Goal: Task Accomplishment & Management: Manage account settings

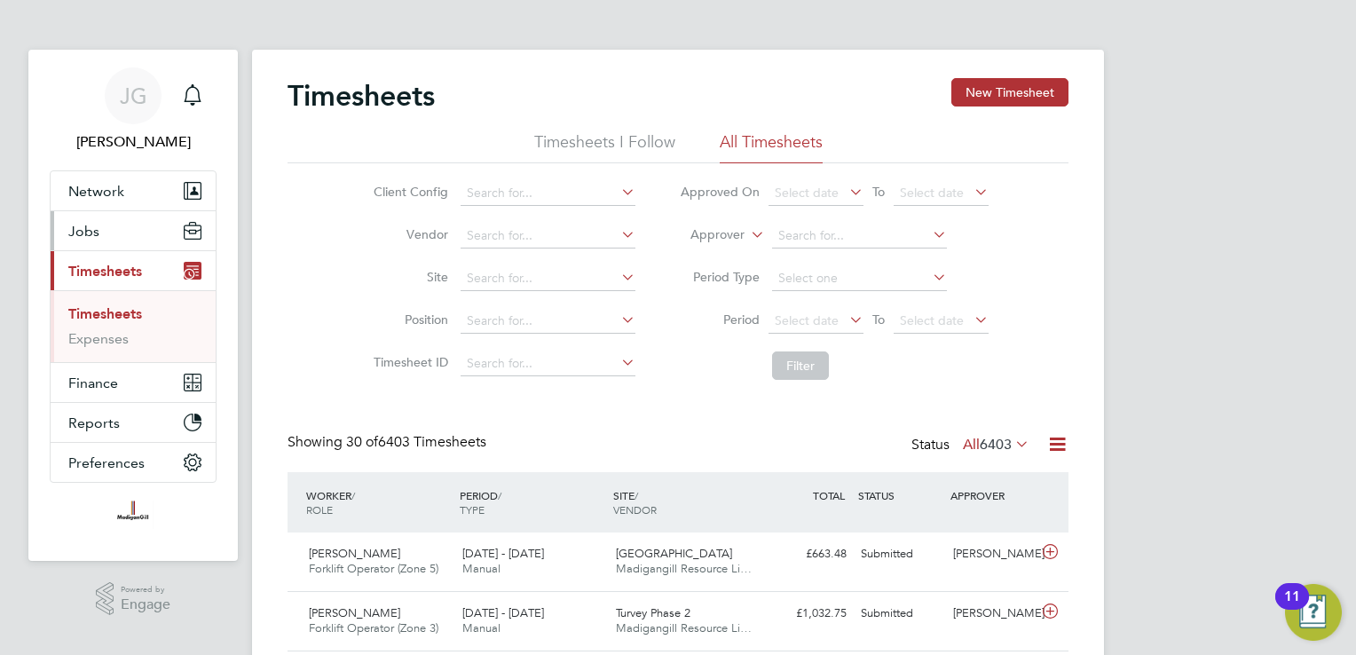
click at [93, 236] on span "Jobs" at bounding box center [83, 231] width 31 height 17
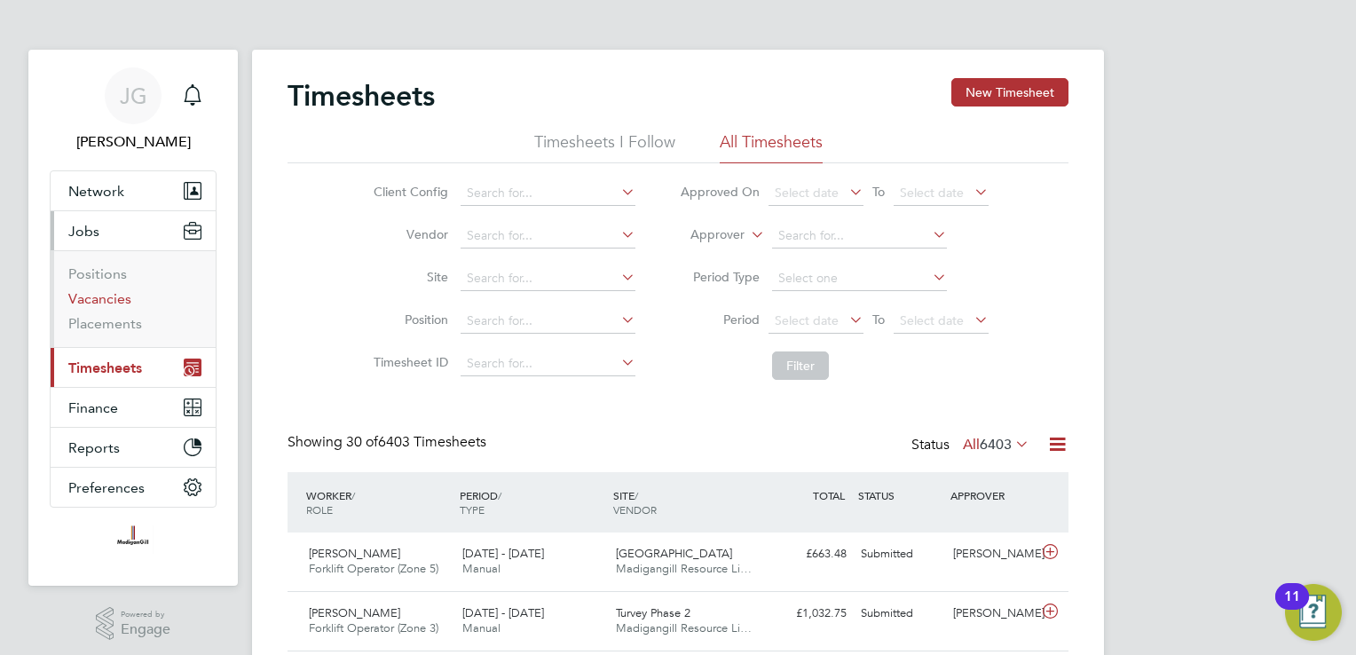
click at [124, 296] on link "Vacancies" at bounding box center [99, 298] width 63 height 17
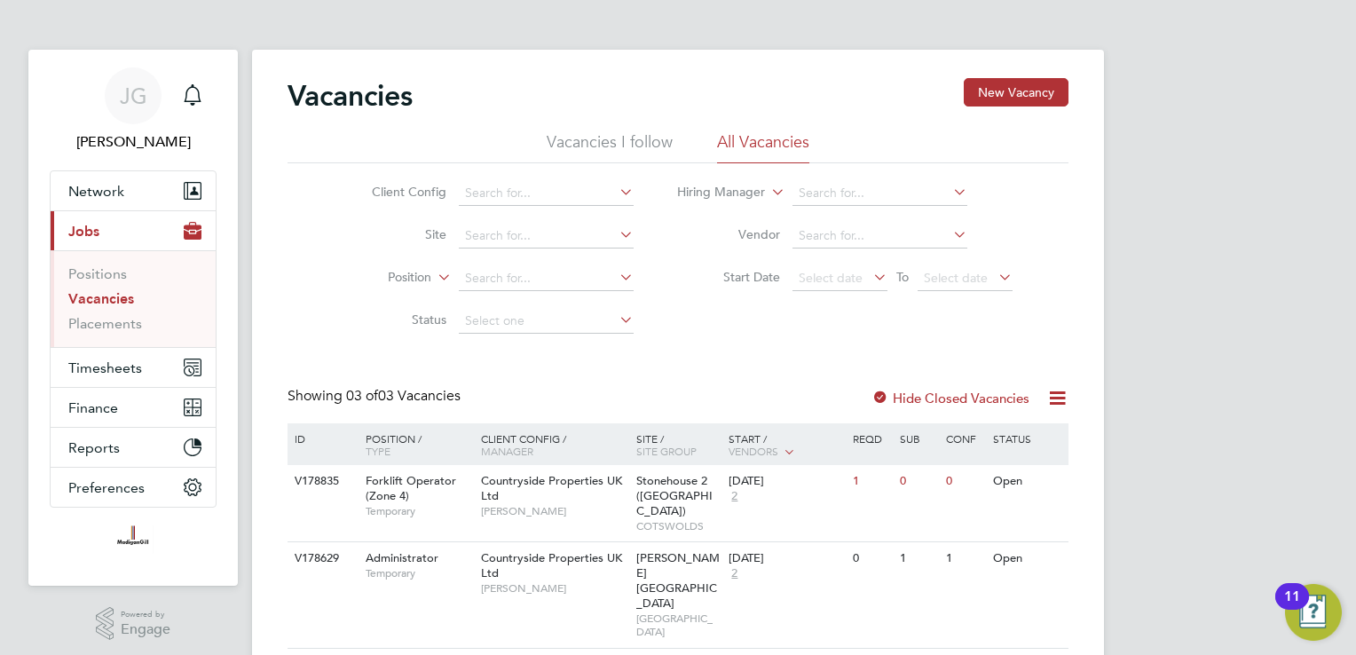
click at [666, 140] on li "Vacancies I follow" at bounding box center [610, 147] width 126 height 32
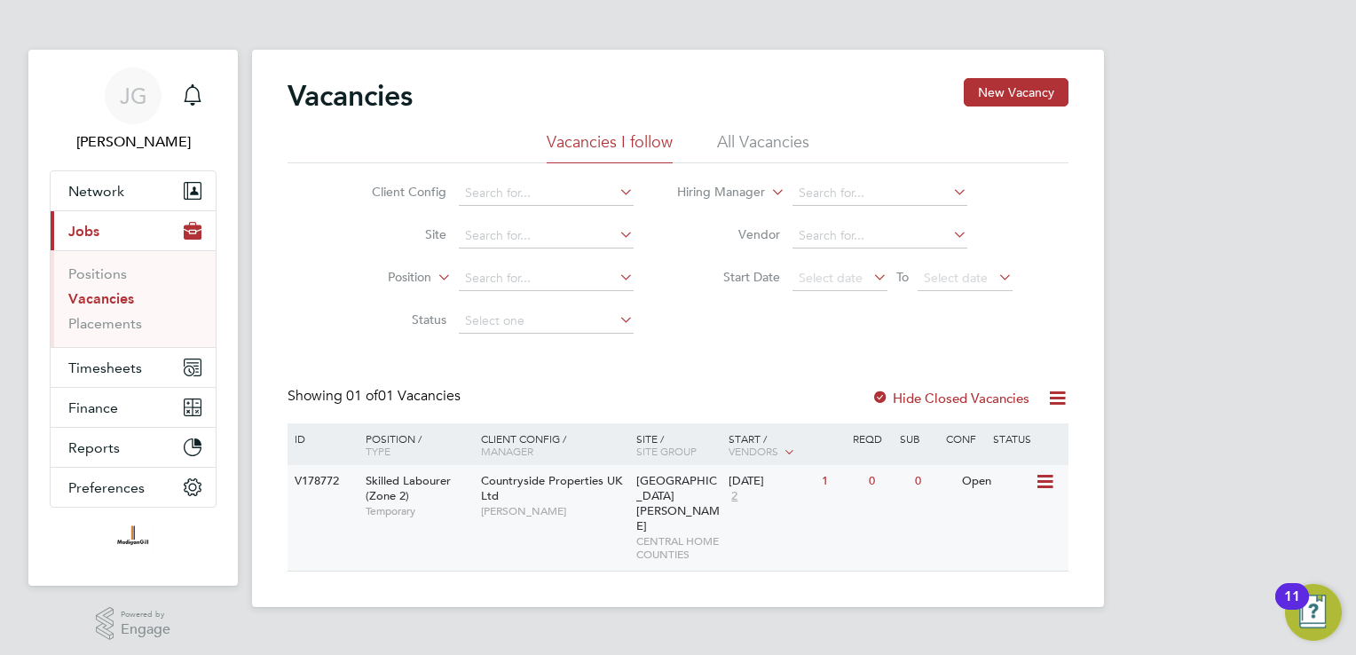
click at [1044, 490] on icon at bounding box center [1044, 481] width 18 height 21
click at [1013, 517] on li "View Details" at bounding box center [1003, 522] width 103 height 25
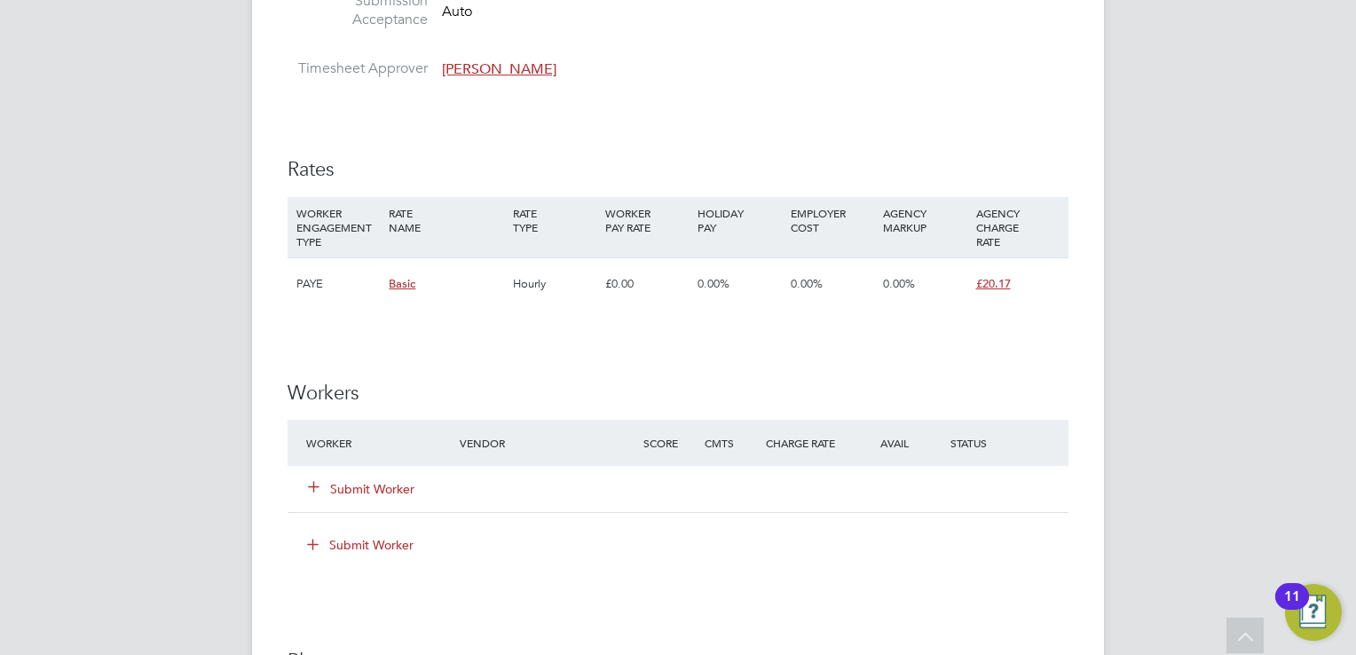
scroll to position [1154, 0]
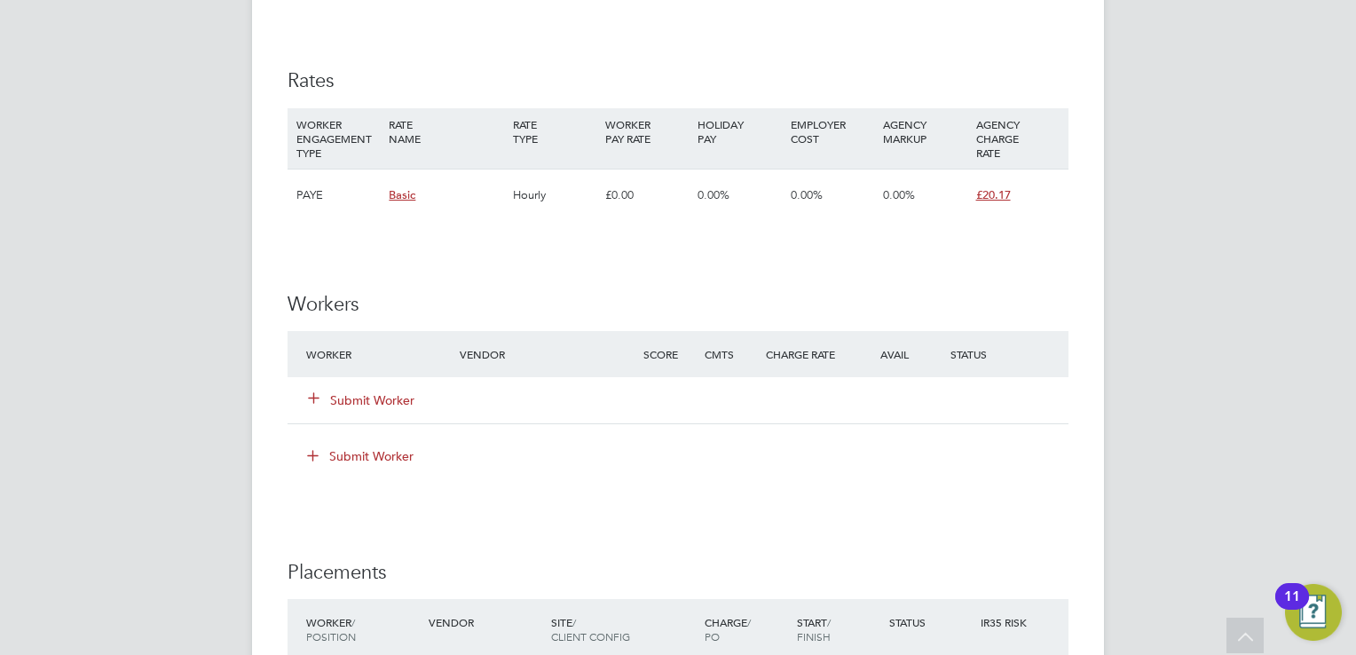
click at [389, 406] on button "Submit Worker" at bounding box center [362, 400] width 107 height 18
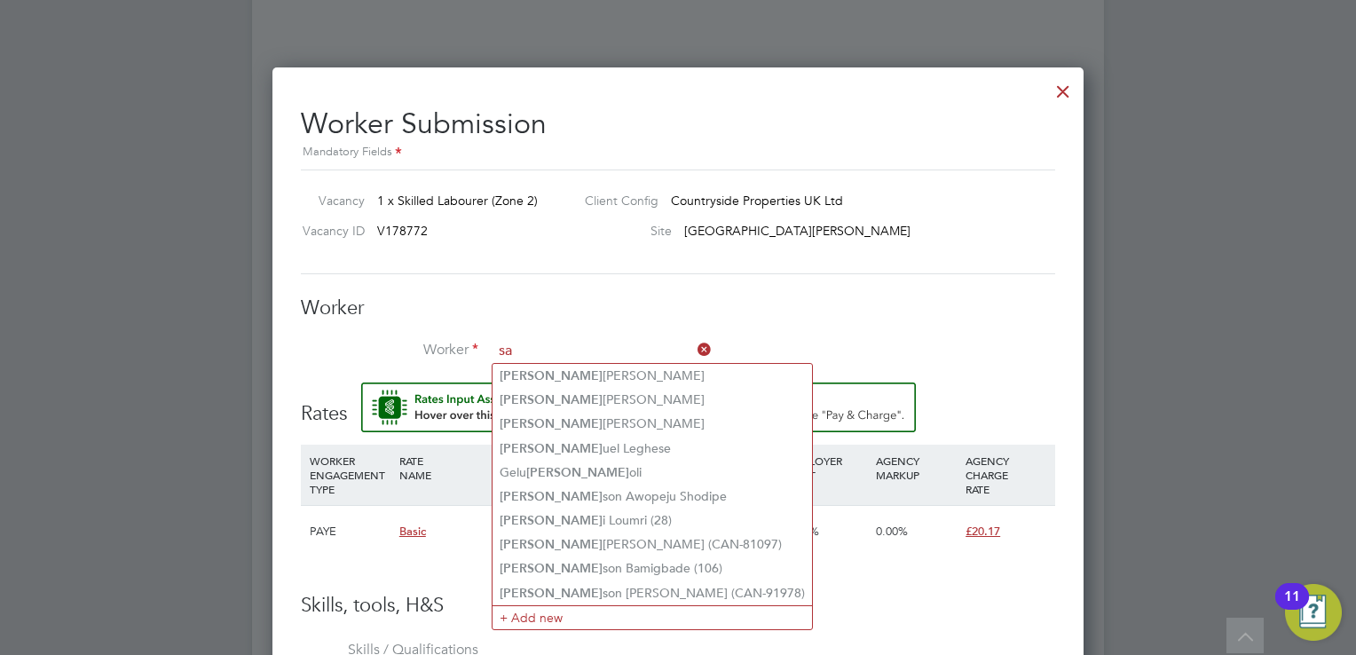
type input "s"
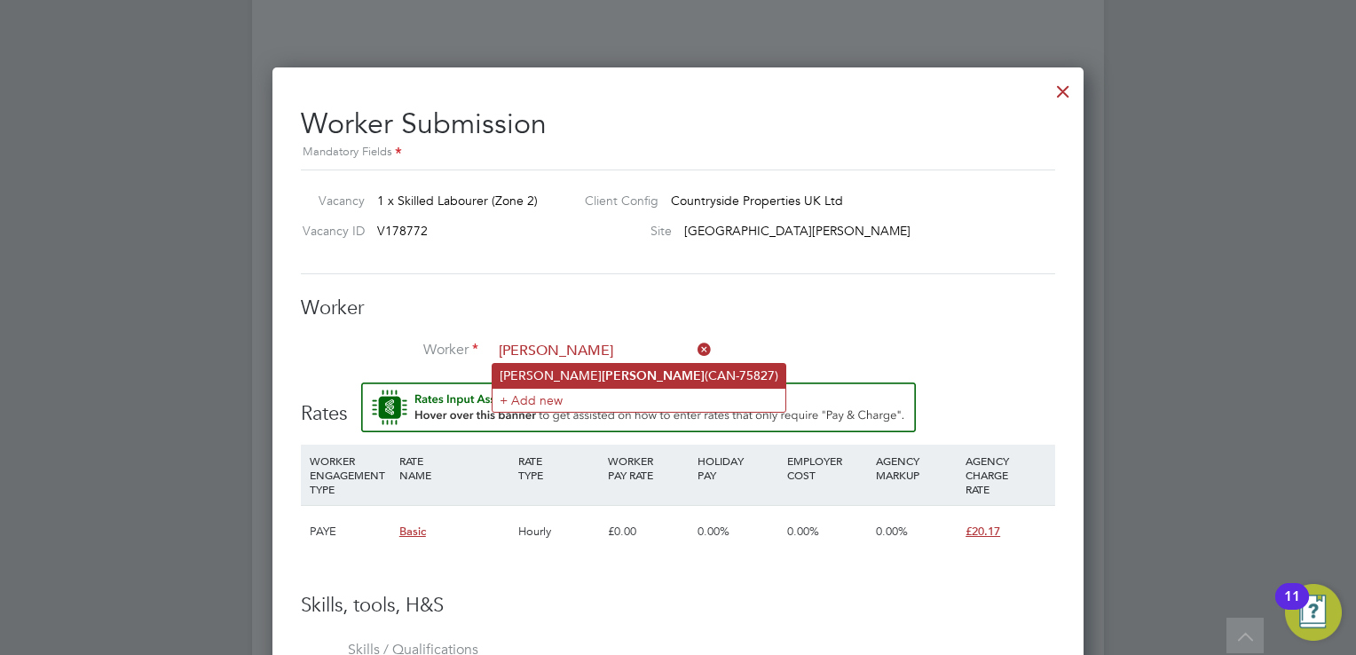
click at [602, 371] on b "Lowe" at bounding box center [653, 375] width 103 height 15
type input "Samuel Lowe (CAN-75827)"
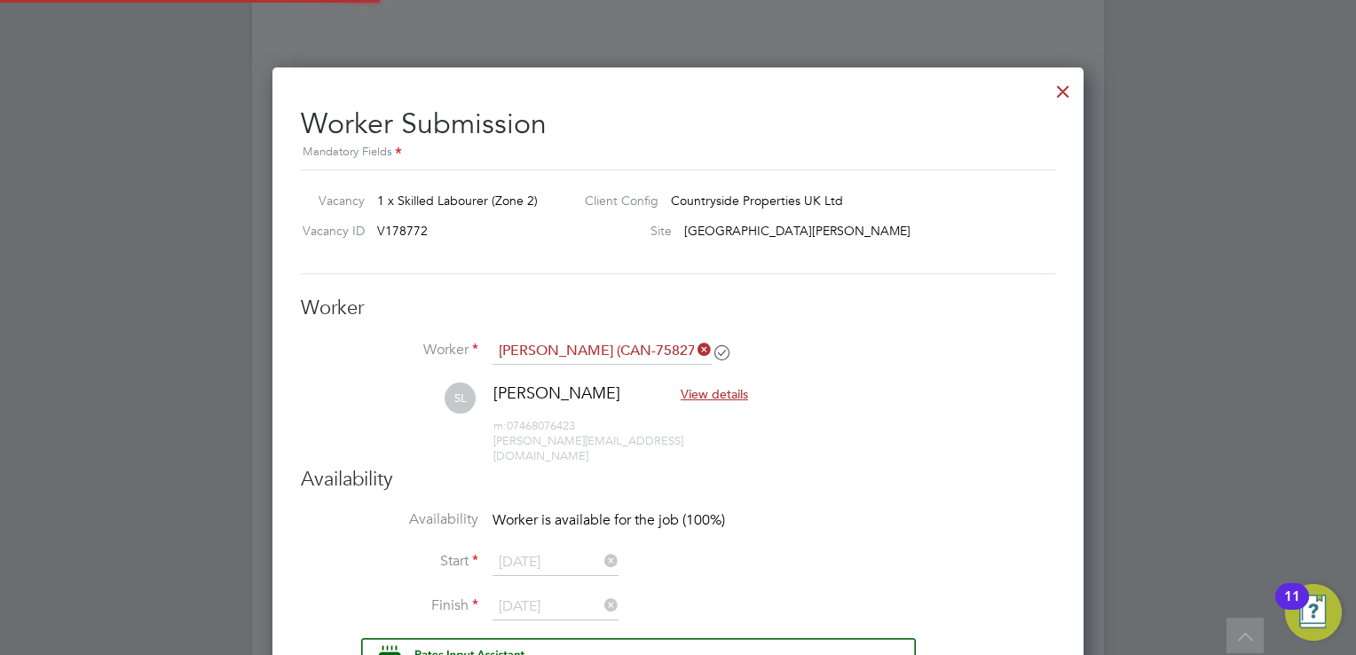
scroll to position [1488, 812]
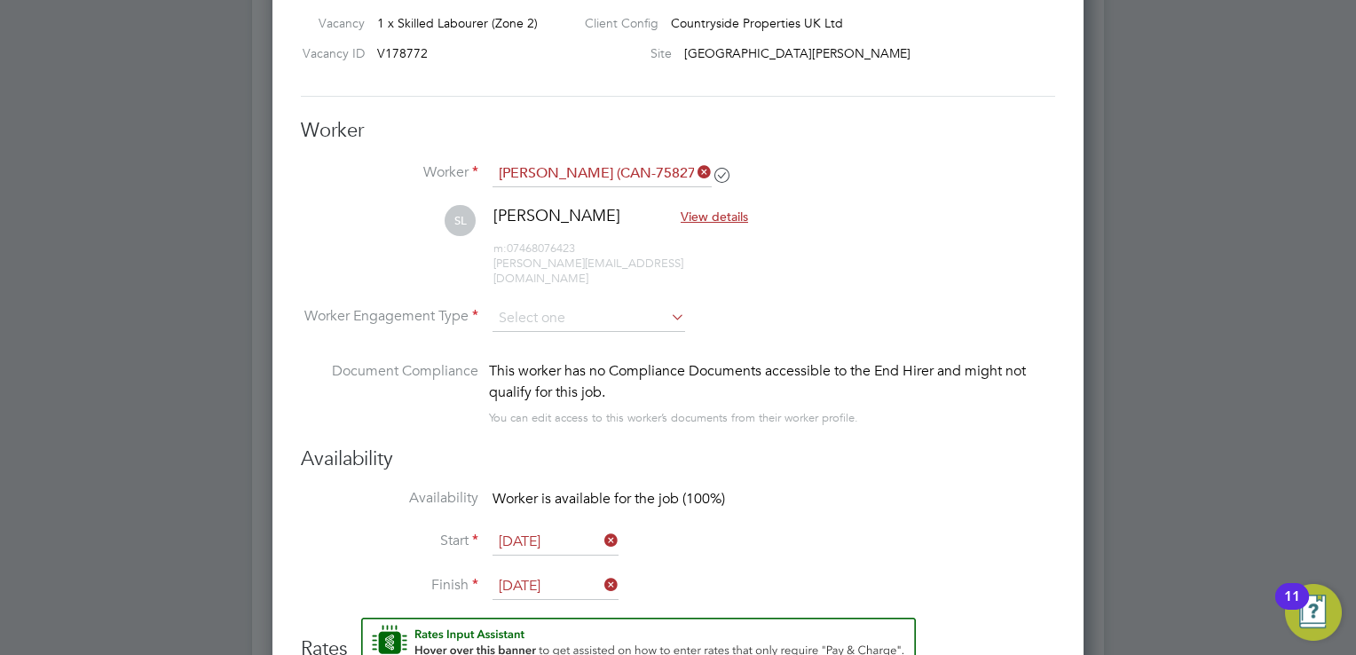
click at [643, 285] on li "SL Samuel Lowe View details m: 07468076423 sam.lowe10@icloud.com" at bounding box center [678, 254] width 755 height 99
click at [620, 320] on li "Worker Engagement Type" at bounding box center [678, 332] width 755 height 55
click at [616, 305] on input at bounding box center [589, 318] width 193 height 27
click at [598, 339] on li "PAYE" at bounding box center [590, 348] width 194 height 23
type input "PAYE"
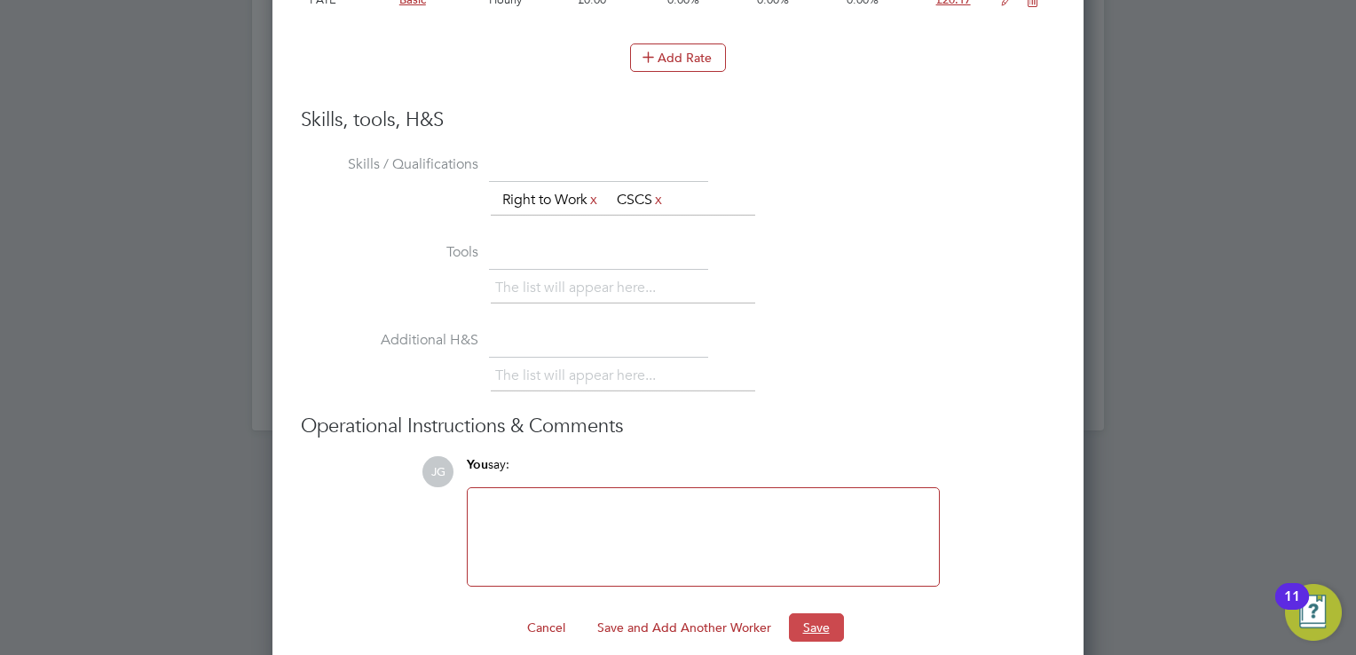
click at [839, 613] on button "Save" at bounding box center [816, 627] width 55 height 28
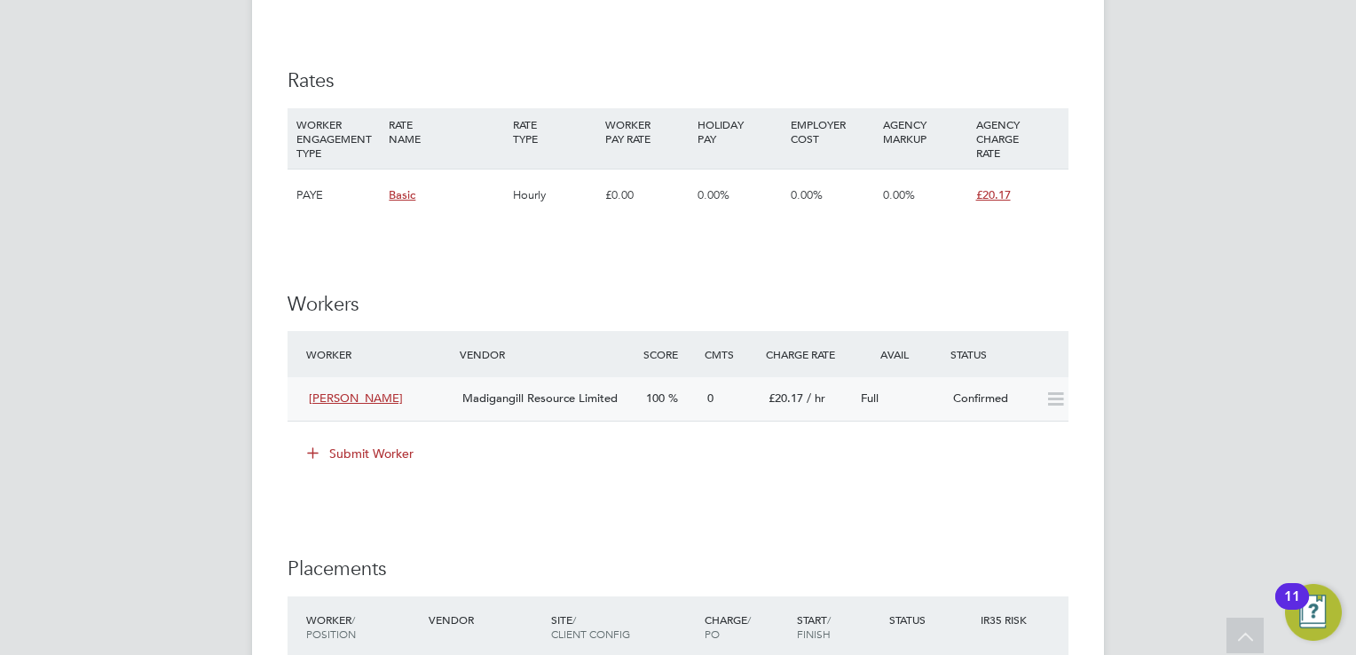
click at [1060, 392] on icon at bounding box center [1056, 399] width 22 height 14
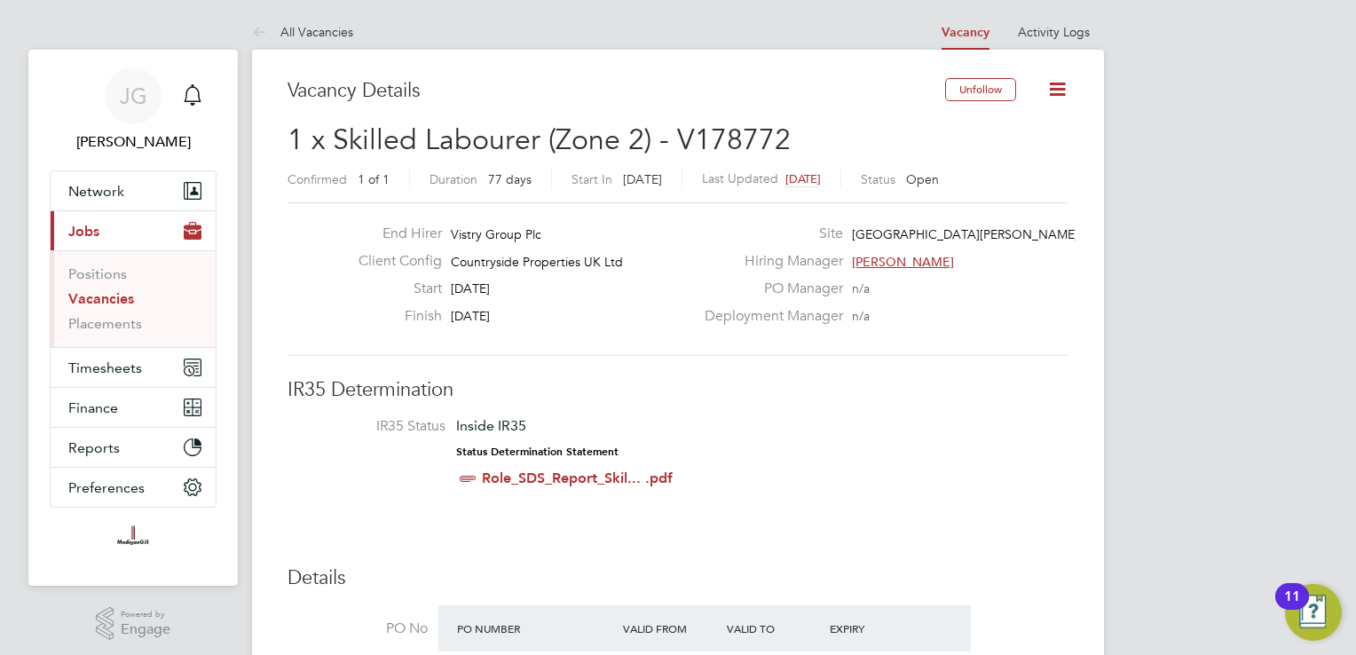
click at [99, 303] on link "Vacancies" at bounding box center [101, 298] width 66 height 17
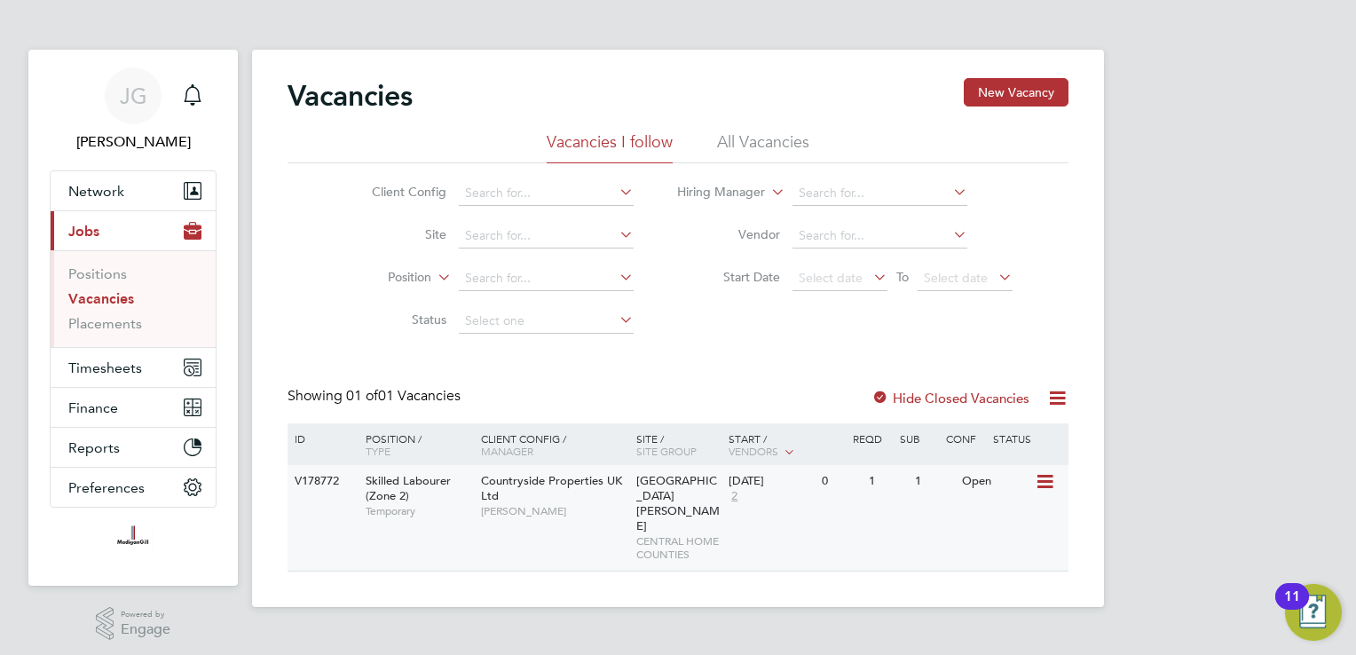
click at [1035, 485] on icon at bounding box center [1044, 481] width 18 height 21
click at [1025, 516] on li "View Details" at bounding box center [1003, 522] width 103 height 25
click at [110, 373] on span "Timesheets" at bounding box center [105, 368] width 74 height 17
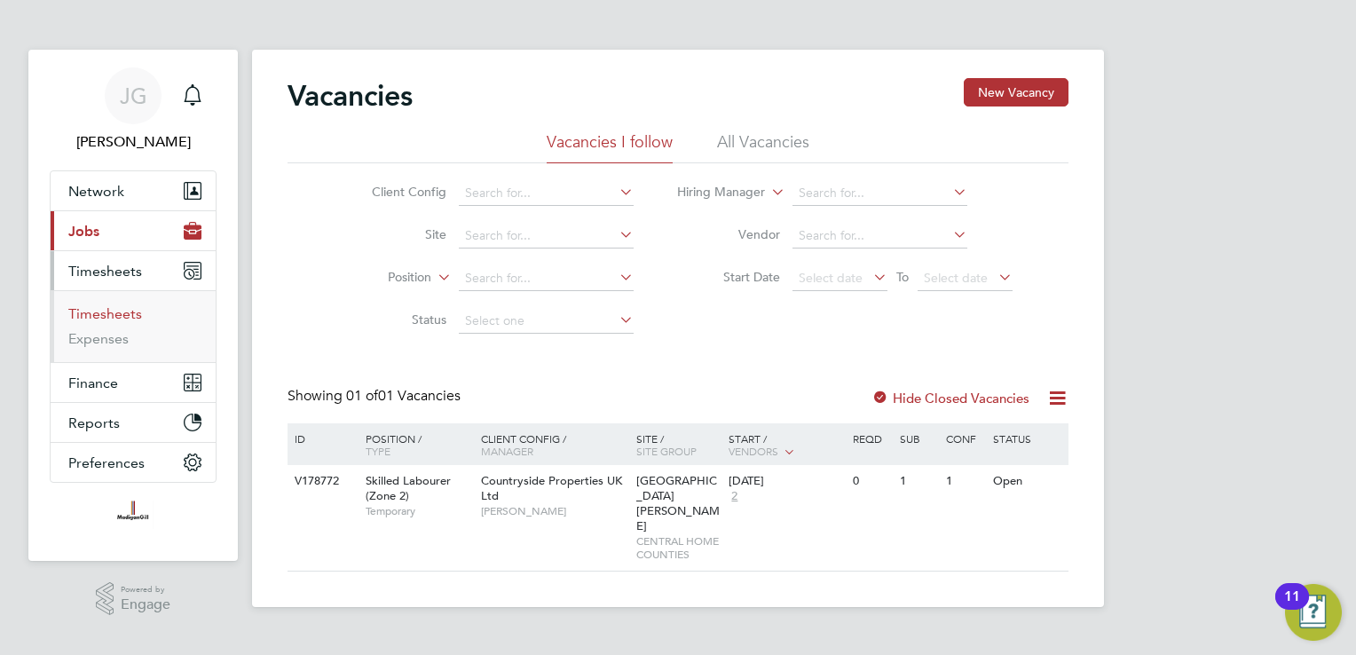
click at [113, 312] on link "Timesheets" at bounding box center [105, 313] width 74 height 17
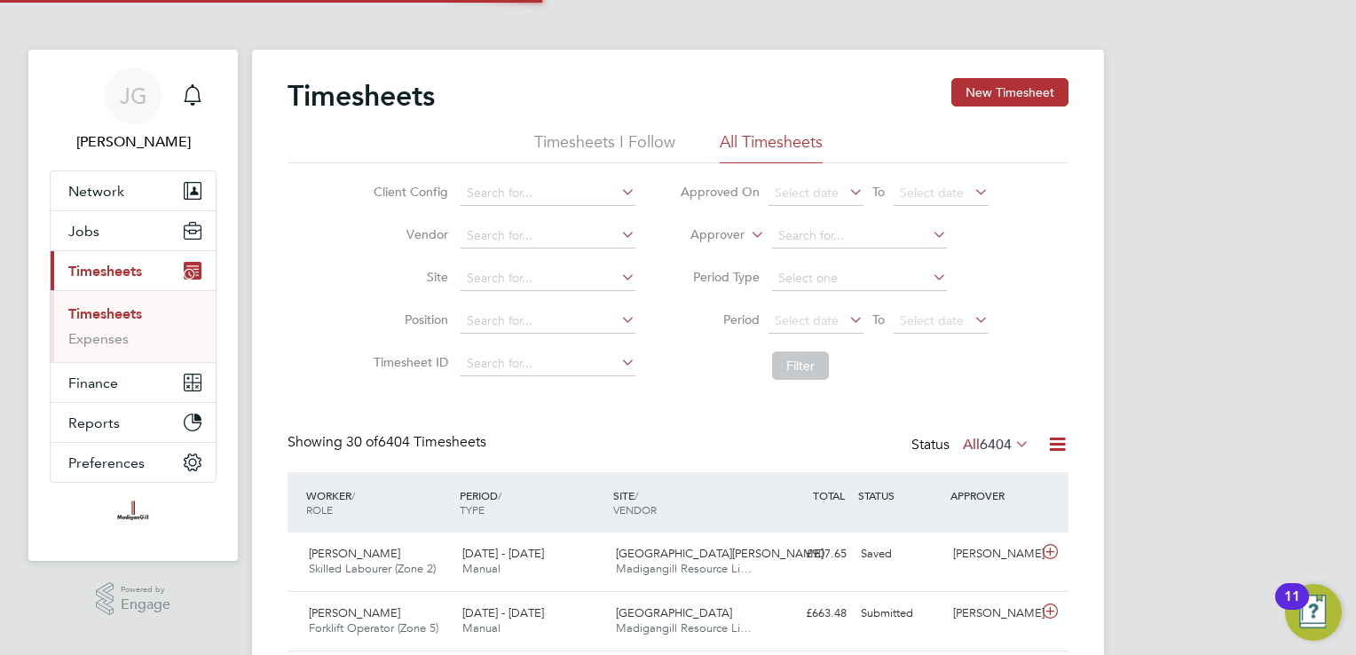
scroll to position [44, 154]
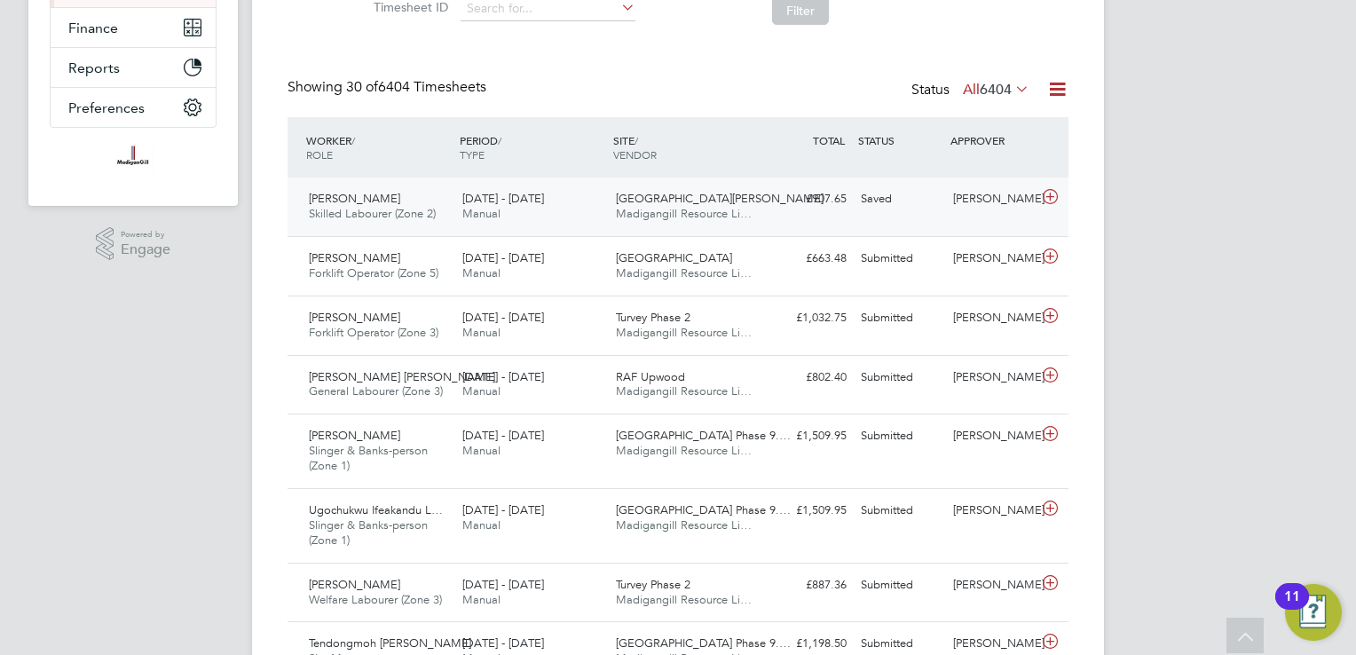
click at [1008, 205] on div "[PERSON_NAME]" at bounding box center [992, 199] width 92 height 29
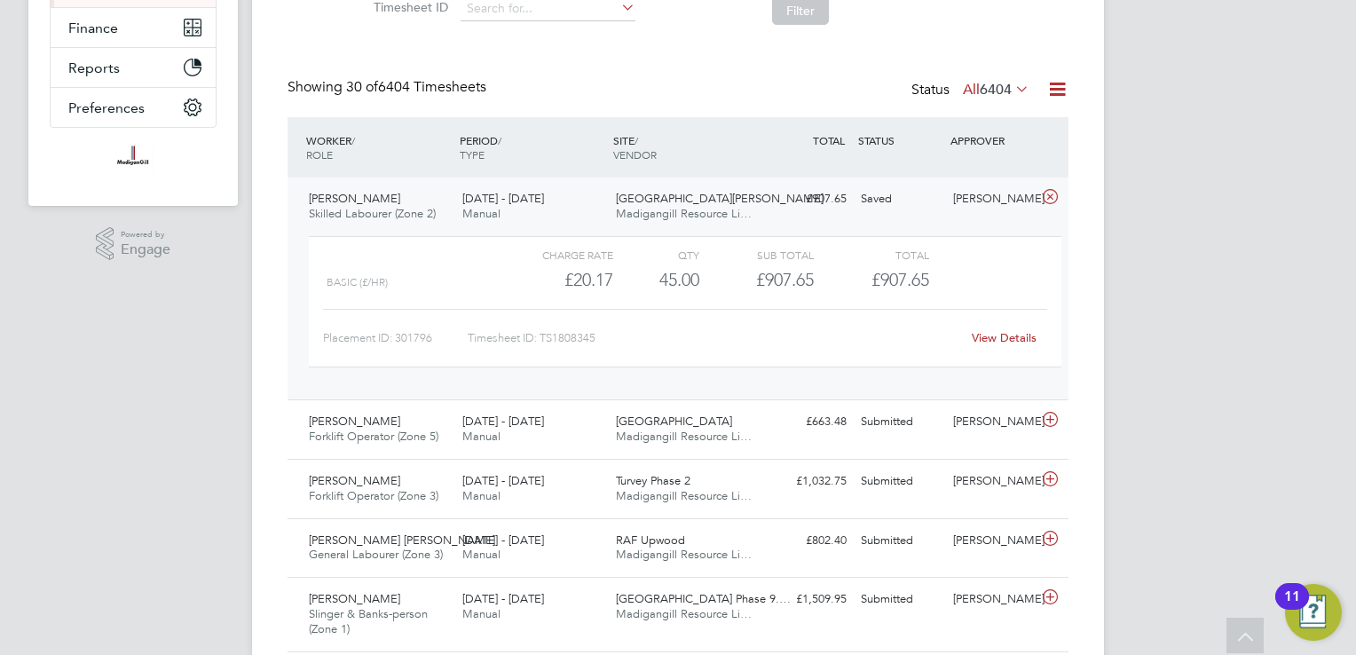
click at [1008, 343] on link "View Details" at bounding box center [1004, 337] width 65 height 15
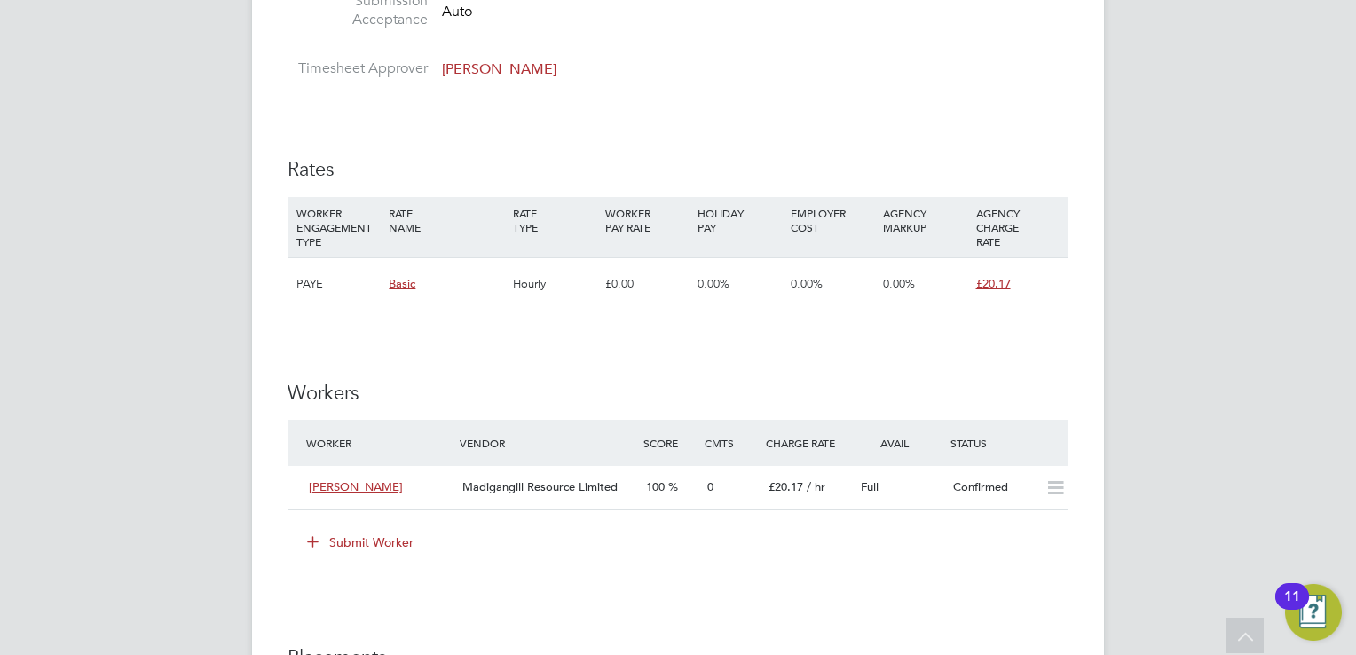
scroll to position [1332, 0]
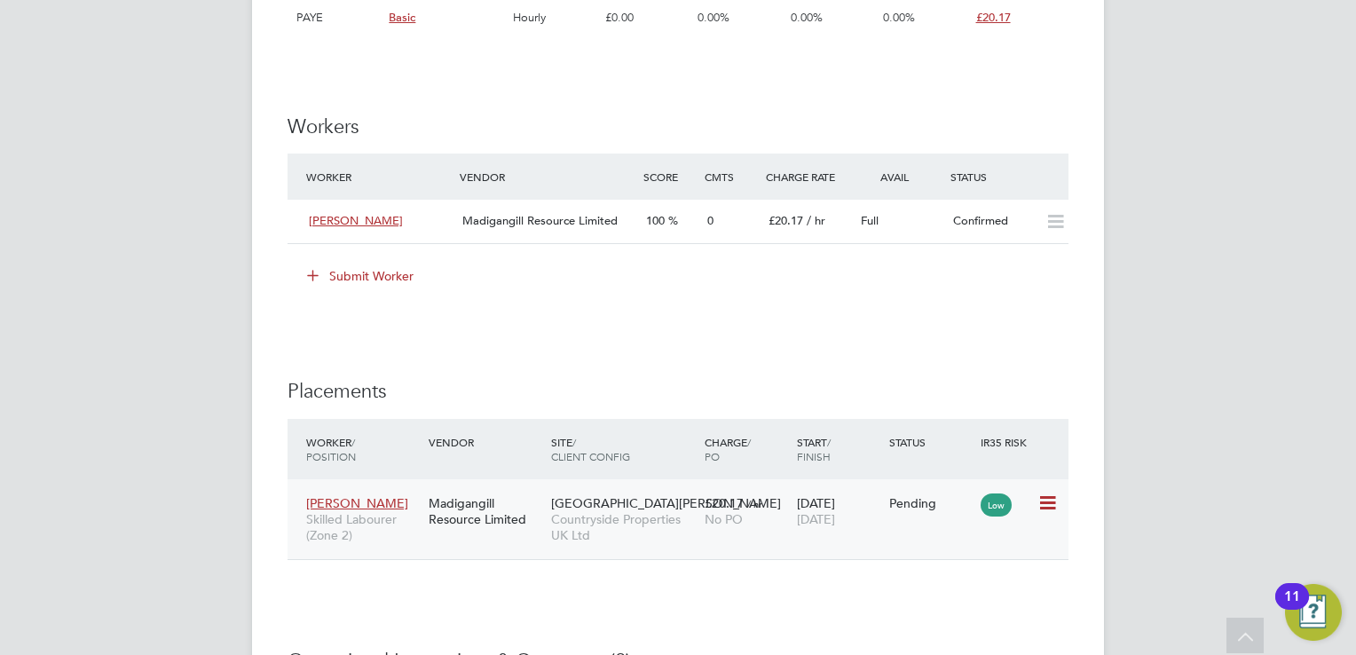
click at [1051, 503] on icon at bounding box center [1047, 503] width 18 height 21
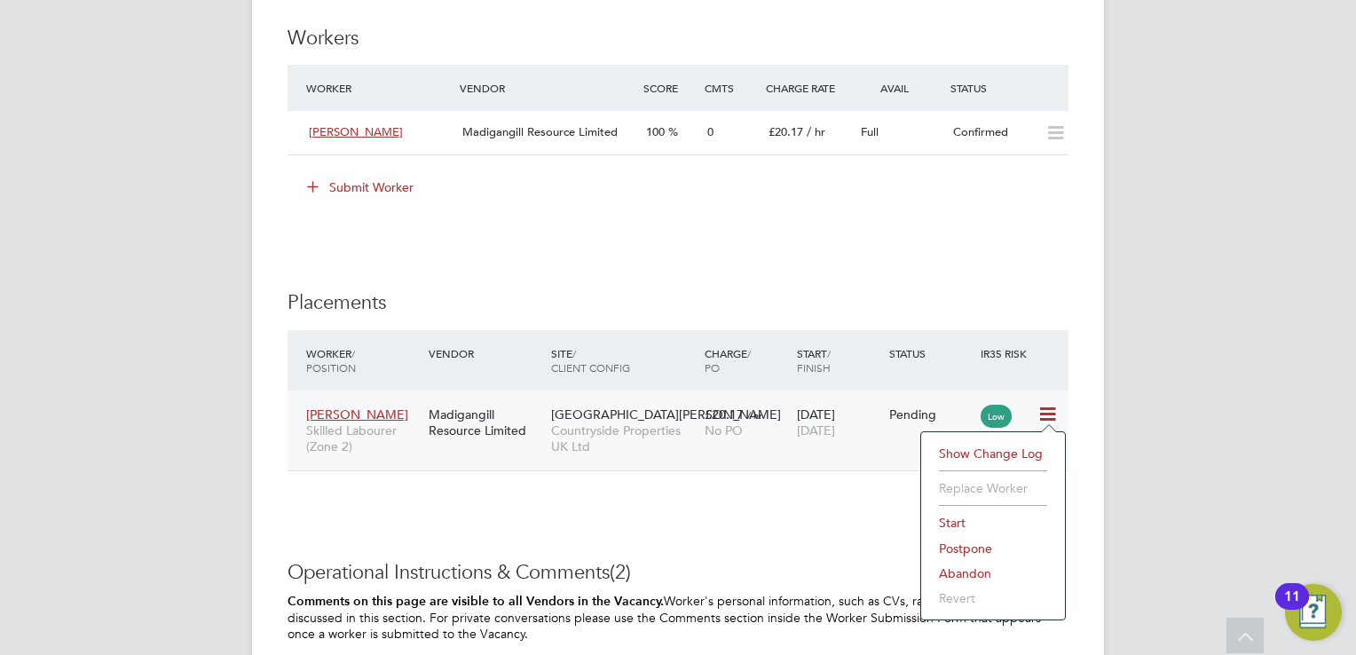
click at [961, 521] on li "Start" at bounding box center [993, 522] width 126 height 25
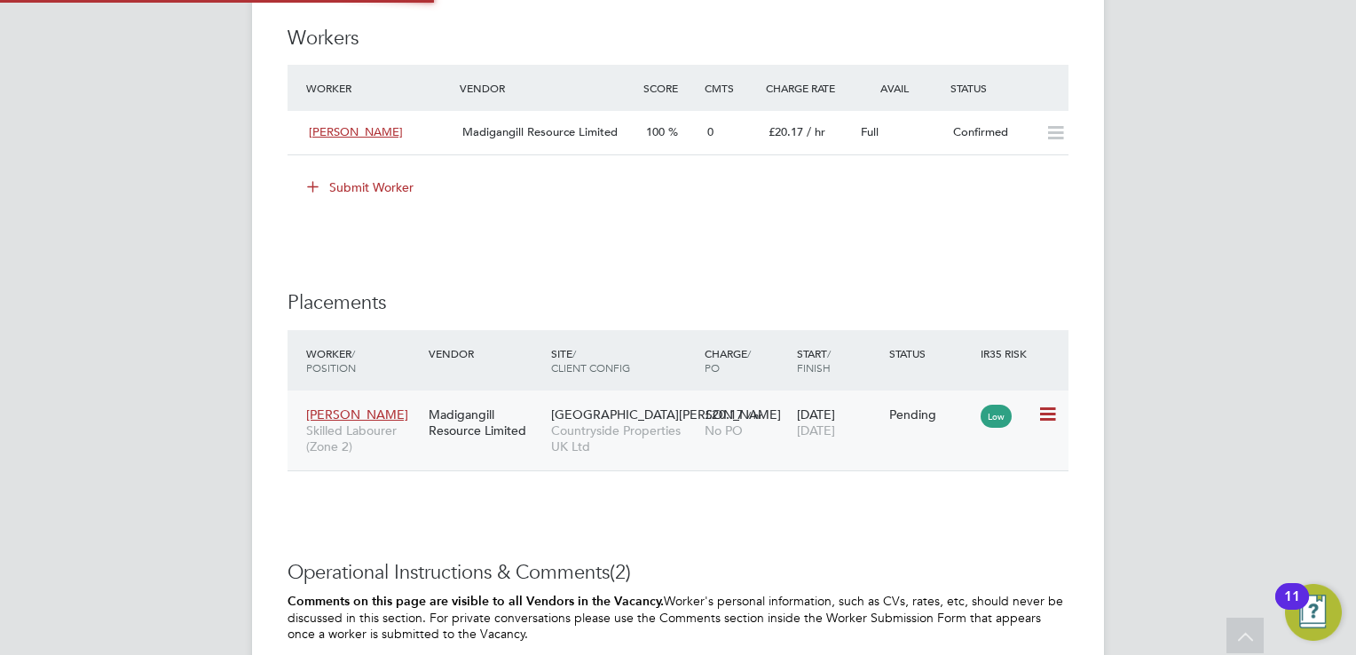
type input "Simon Nichols"
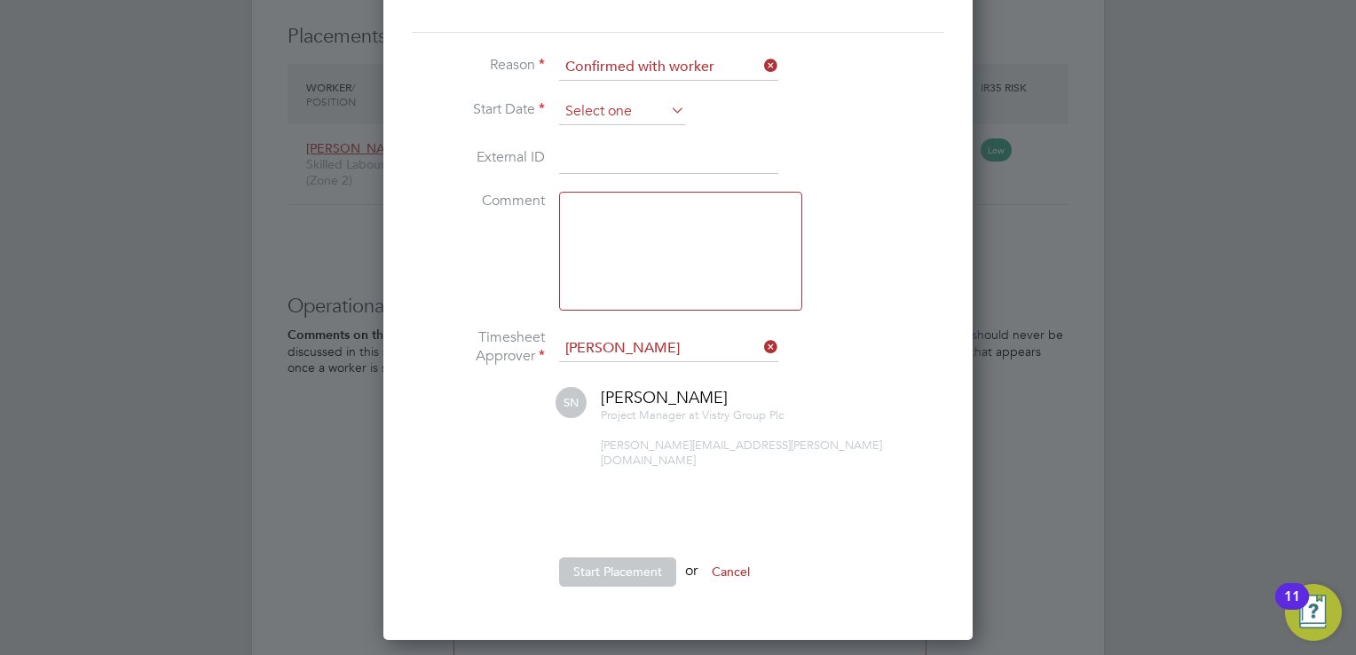
click at [662, 115] on input at bounding box center [622, 112] width 126 height 27
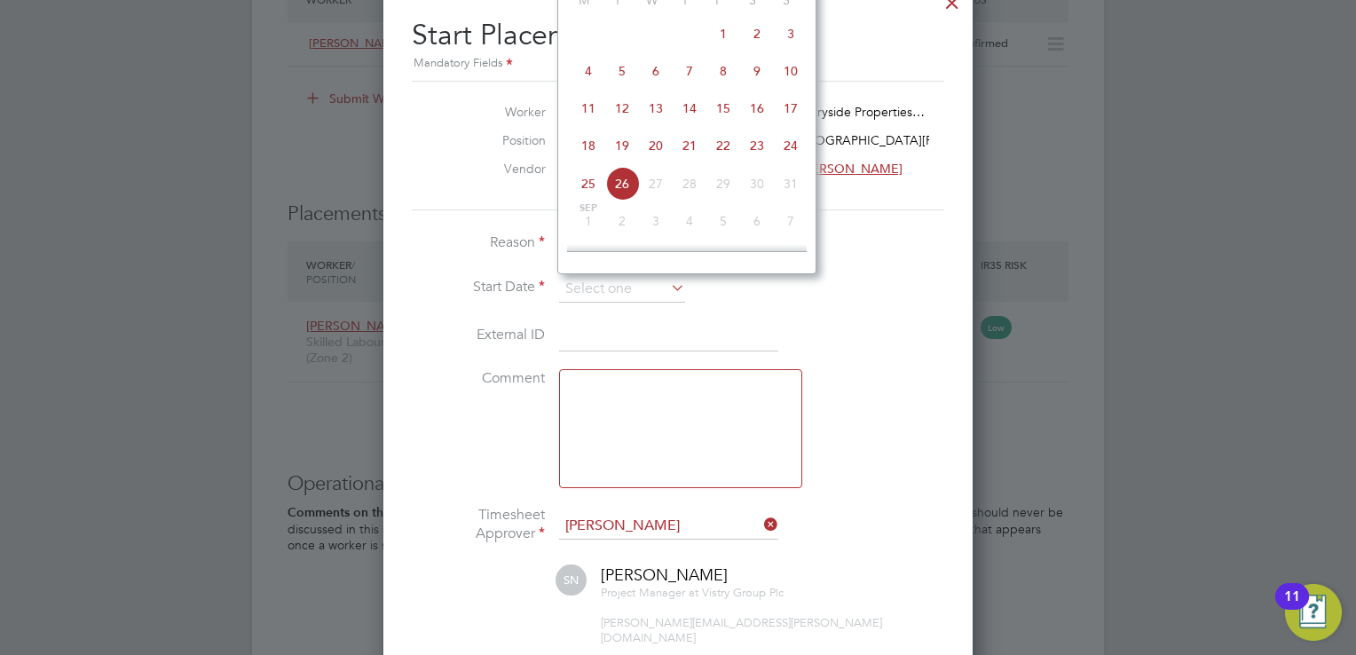
click at [596, 156] on span "18" at bounding box center [589, 146] width 34 height 34
type input "18 Aug 2025"
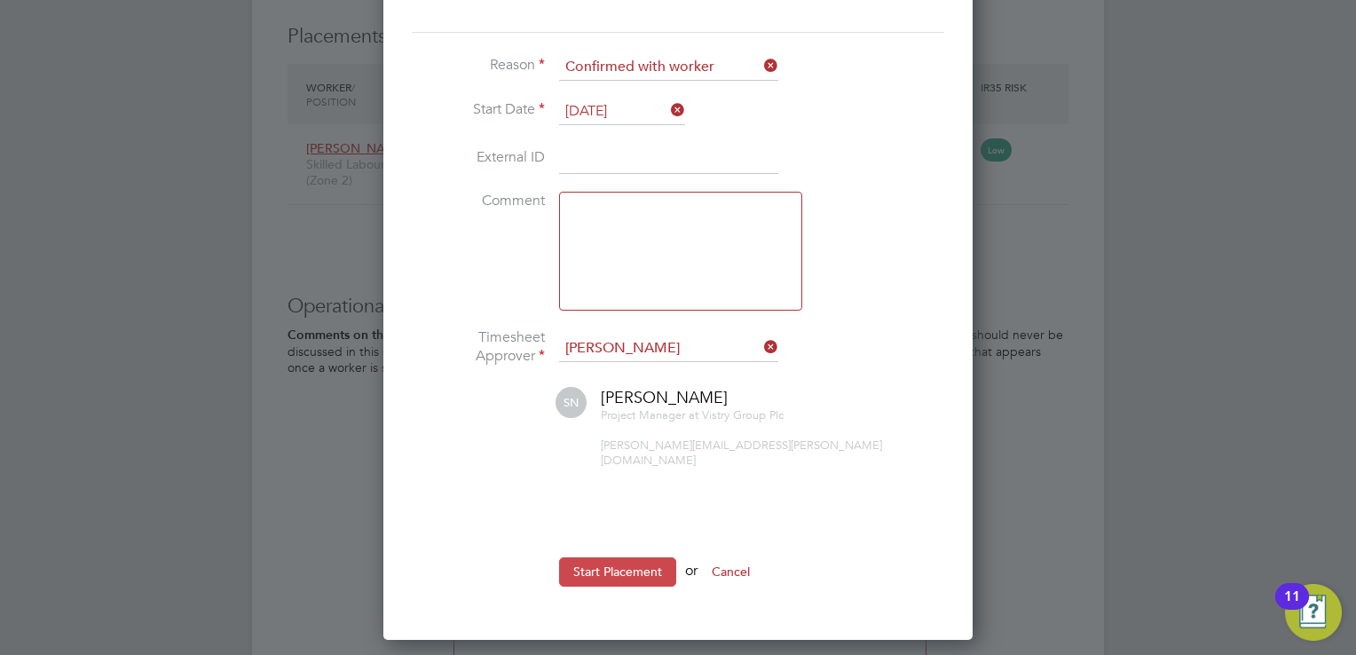
click at [671, 557] on button "Start Placement" at bounding box center [617, 571] width 117 height 28
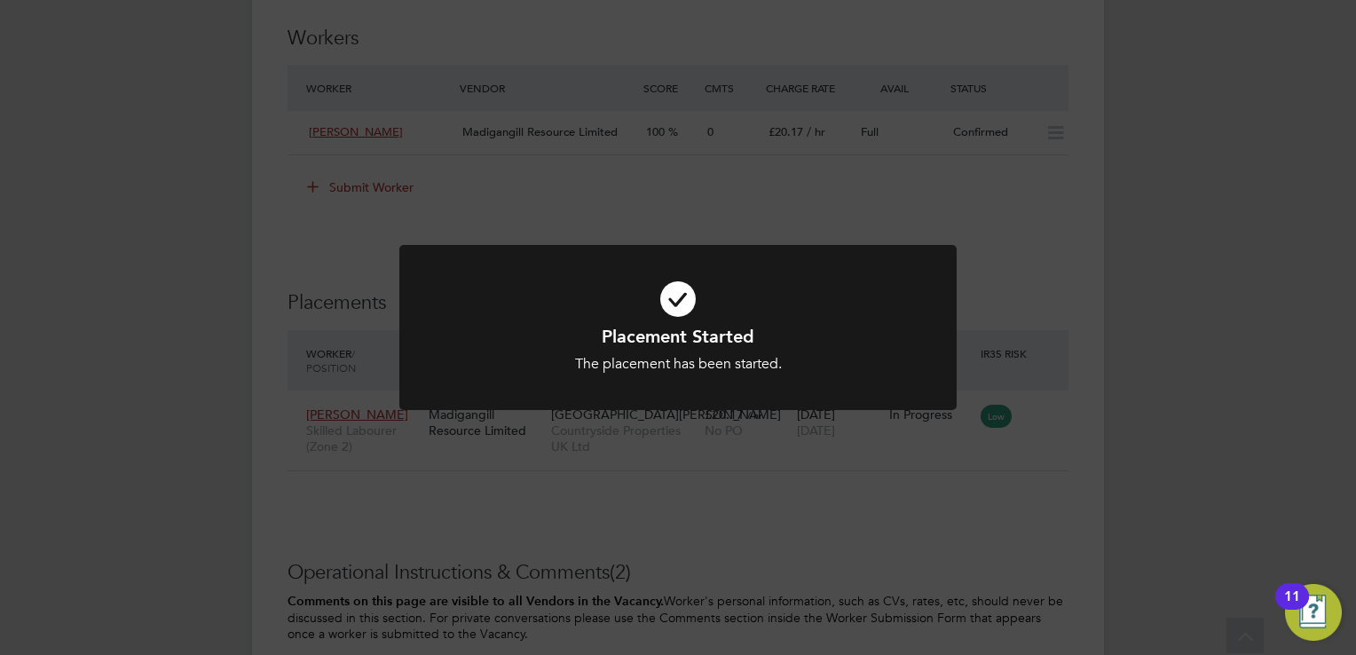
click at [799, 217] on div "Placement Started The placement has been started. Cancel Okay" at bounding box center [678, 327] width 1356 height 655
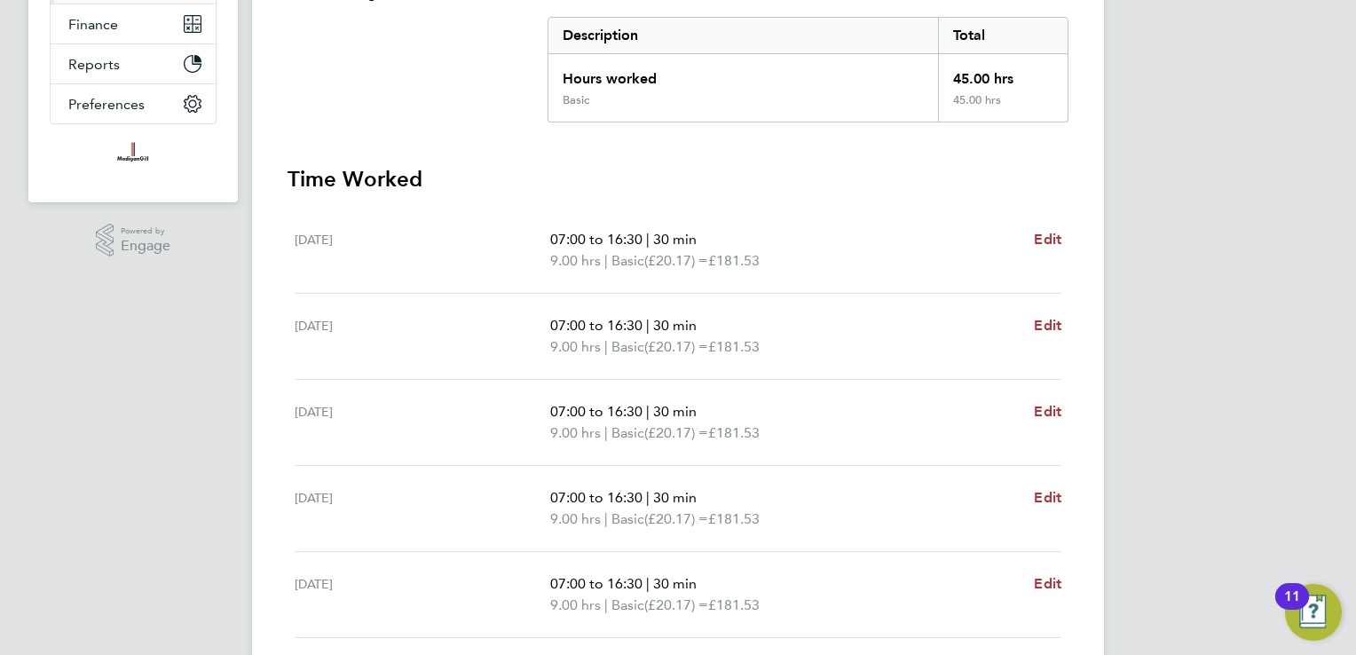
scroll to position [447, 0]
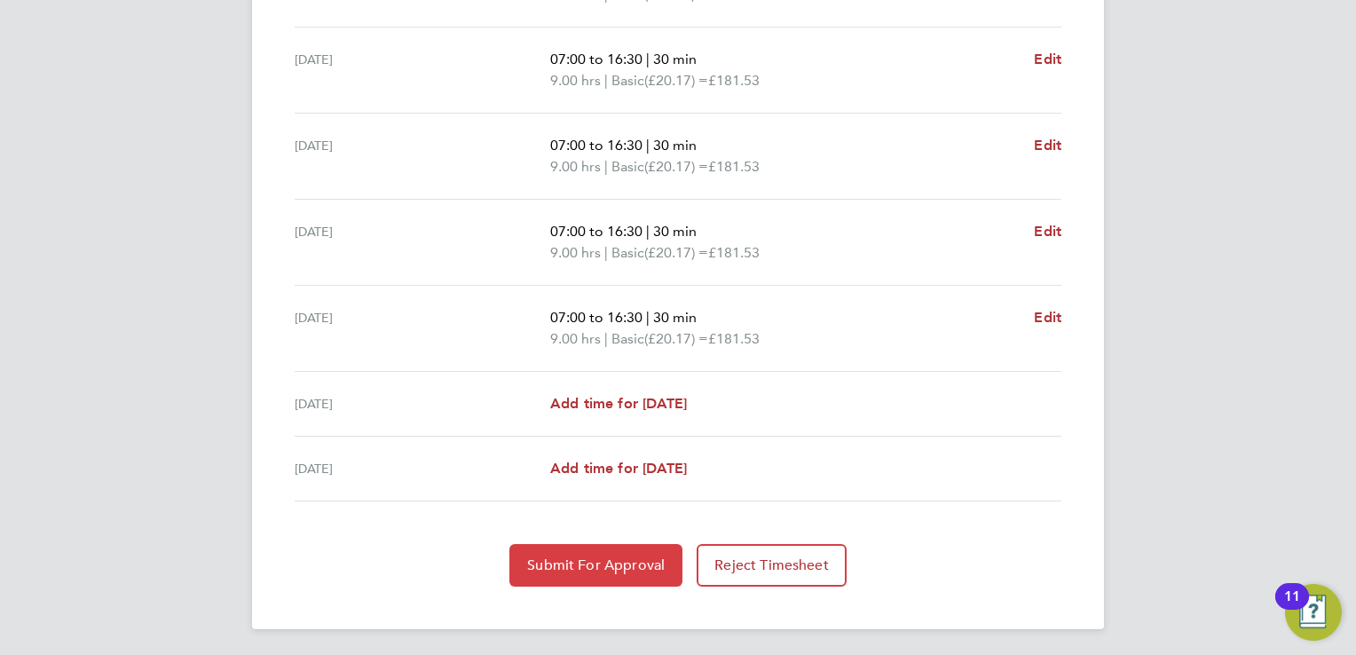
click at [614, 581] on button "Submit For Approval" at bounding box center [596, 565] width 173 height 43
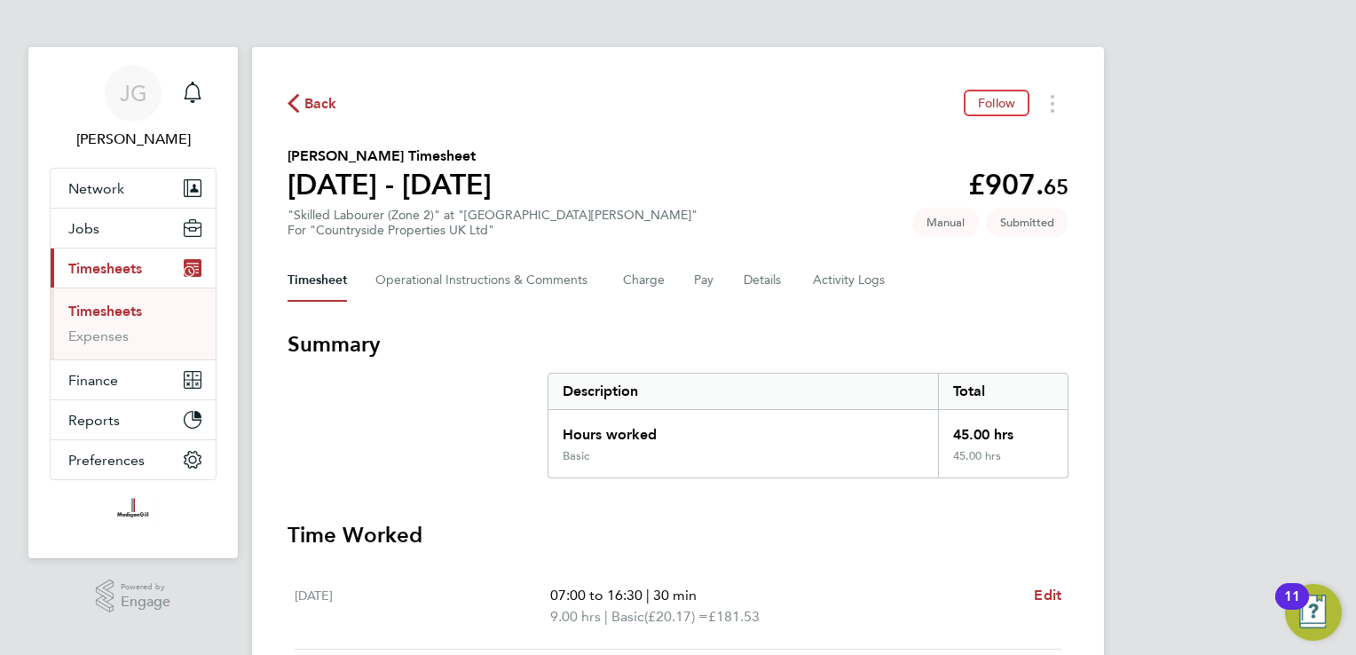
scroll to position [0, 0]
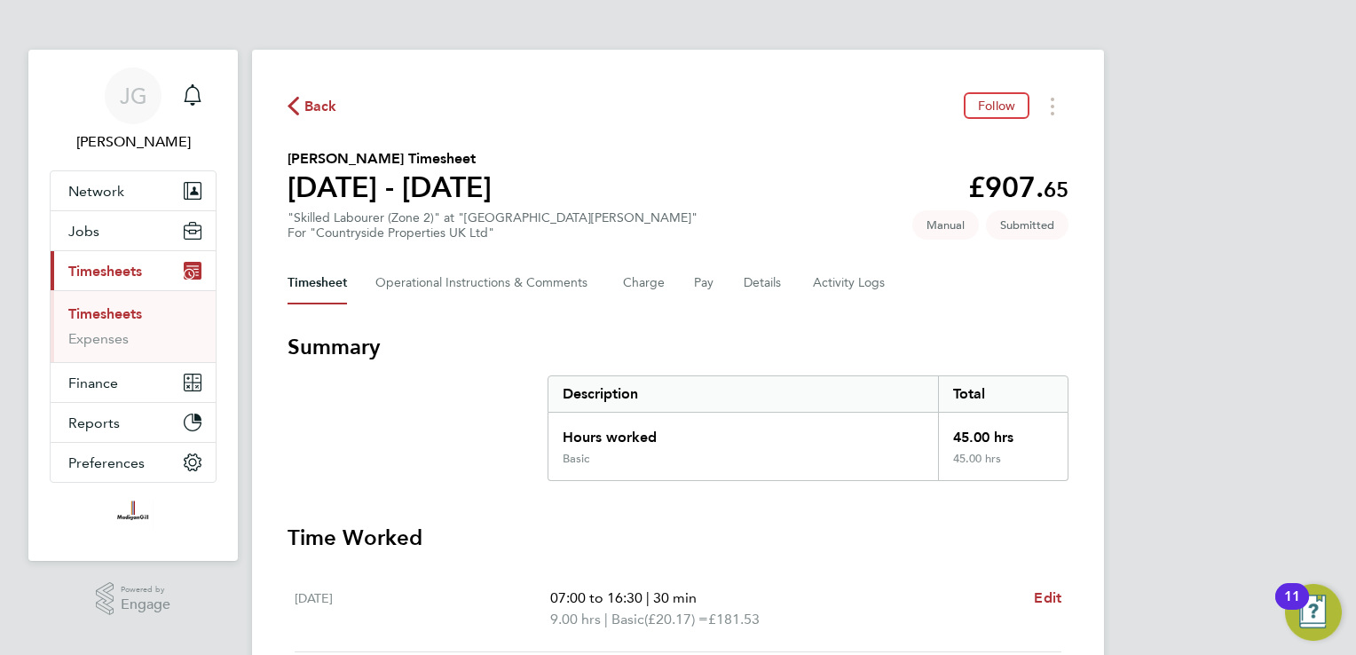
click at [146, 313] on li "Timesheets" at bounding box center [134, 317] width 133 height 25
click at [338, 112] on div "Back Follow" at bounding box center [678, 106] width 781 height 28
click at [337, 111] on div "Back Follow" at bounding box center [678, 106] width 781 height 28
click at [330, 106] on span "Back" at bounding box center [320, 106] width 33 height 21
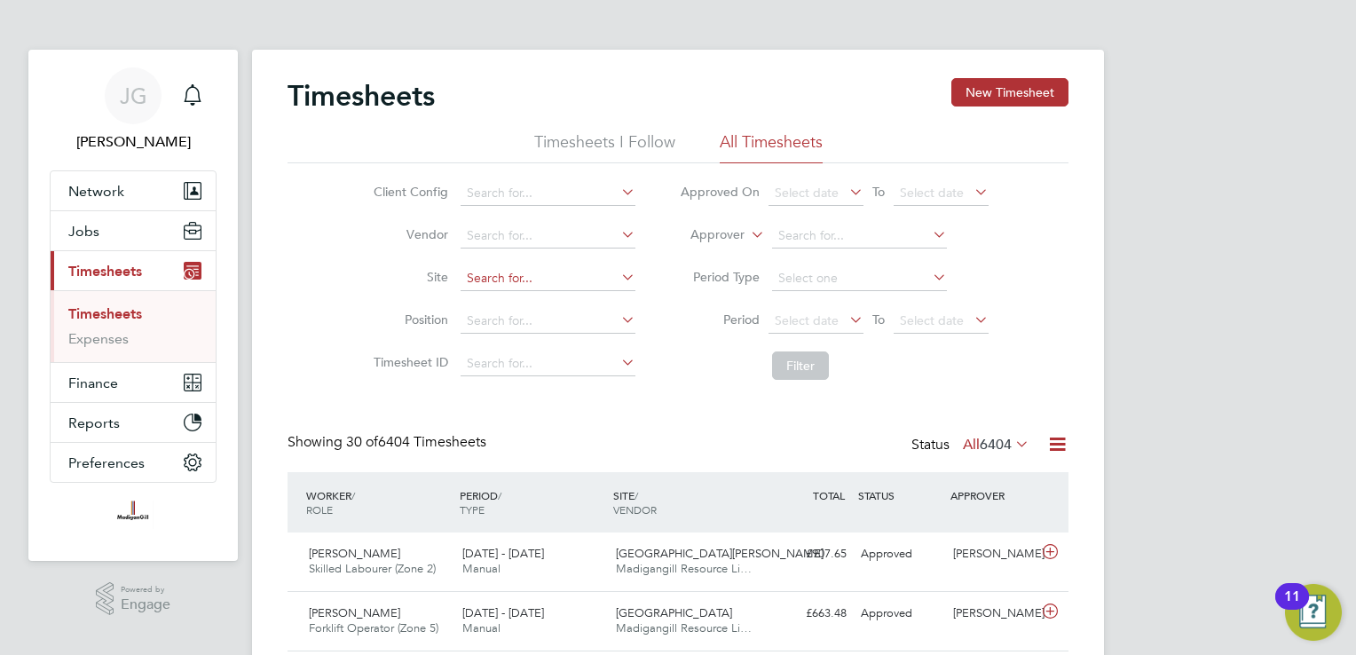
click at [534, 281] on input at bounding box center [548, 278] width 175 height 25
click at [562, 298] on li "RAF Upwood" at bounding box center [548, 302] width 176 height 24
type input "RAF Upwood"
click at [818, 357] on button "Filter" at bounding box center [800, 366] width 57 height 28
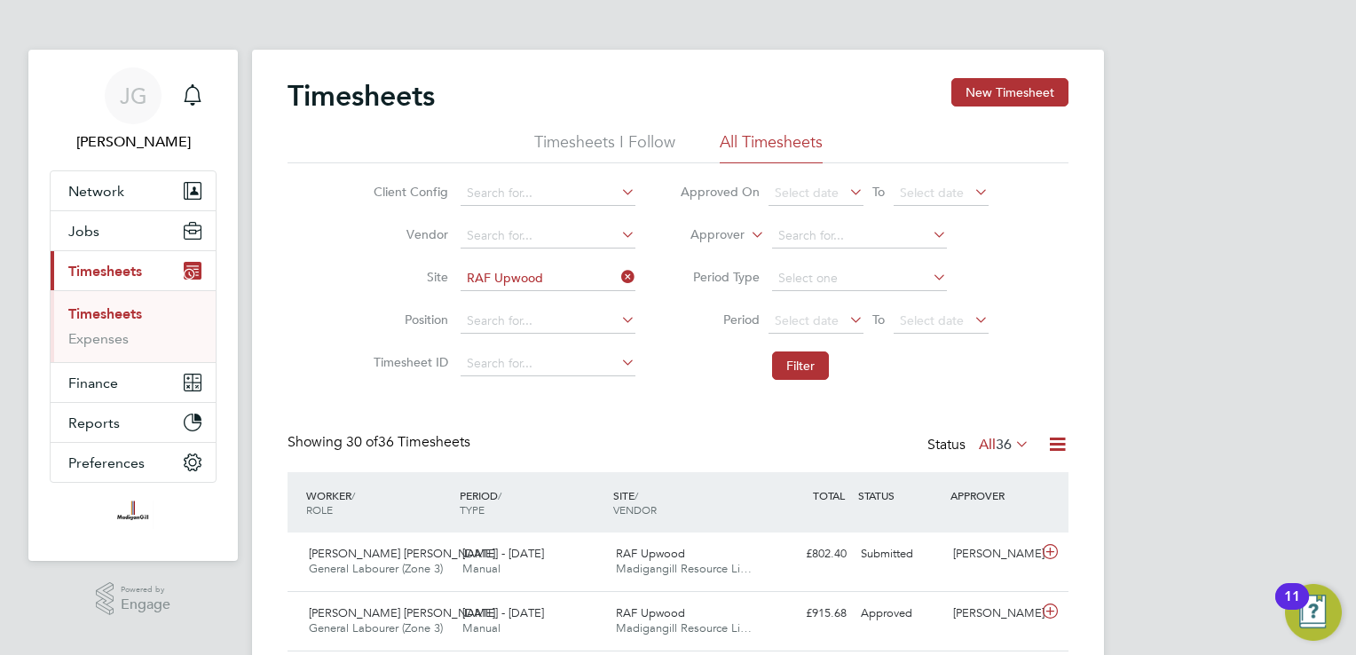
drag, startPoint x: 1026, startPoint y: 64, endPoint x: 1036, endPoint y: 91, distance: 29.2
click at [1034, 91] on button "New Timesheet" at bounding box center [1010, 92] width 117 height 28
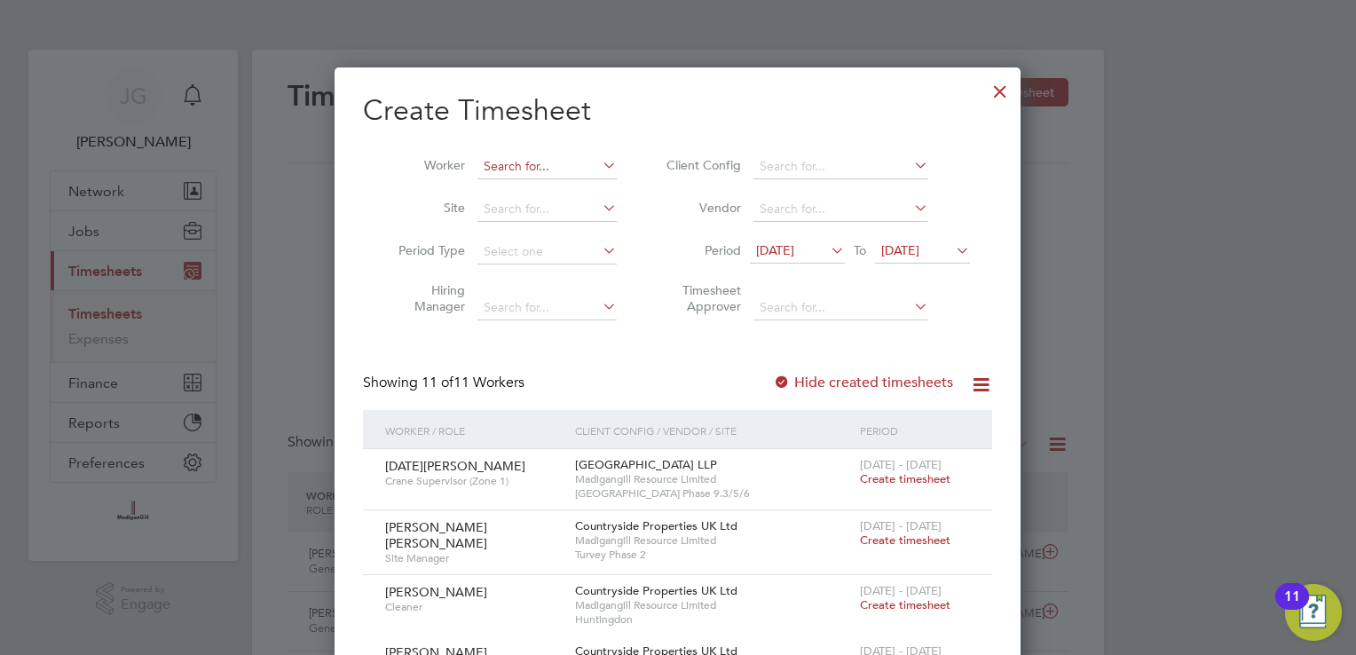
click at [537, 170] on input at bounding box center [547, 166] width 139 height 25
click at [555, 175] on input "JAKE POL" at bounding box center [547, 166] width 139 height 25
click at [549, 181] on li "Jake Pol lard" at bounding box center [559, 190] width 162 height 24
type input "Jake Pollard"
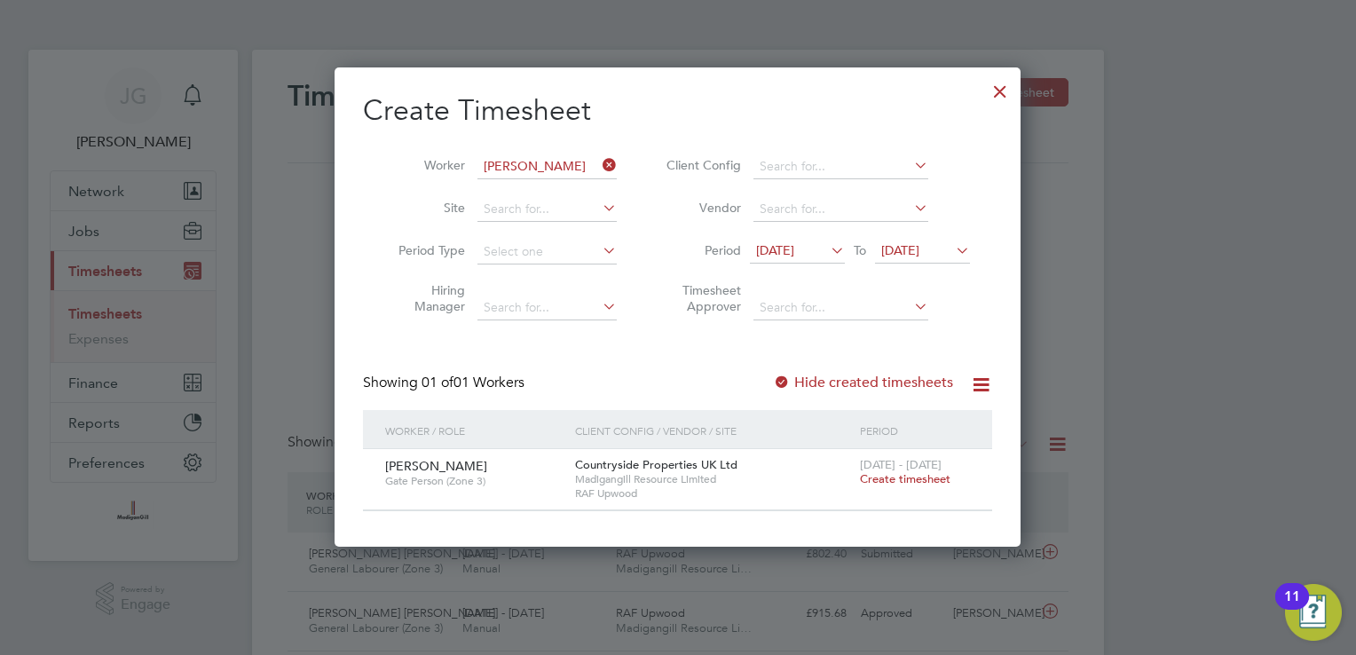
click at [920, 255] on span "19 Aug 2025" at bounding box center [900, 250] width 38 height 16
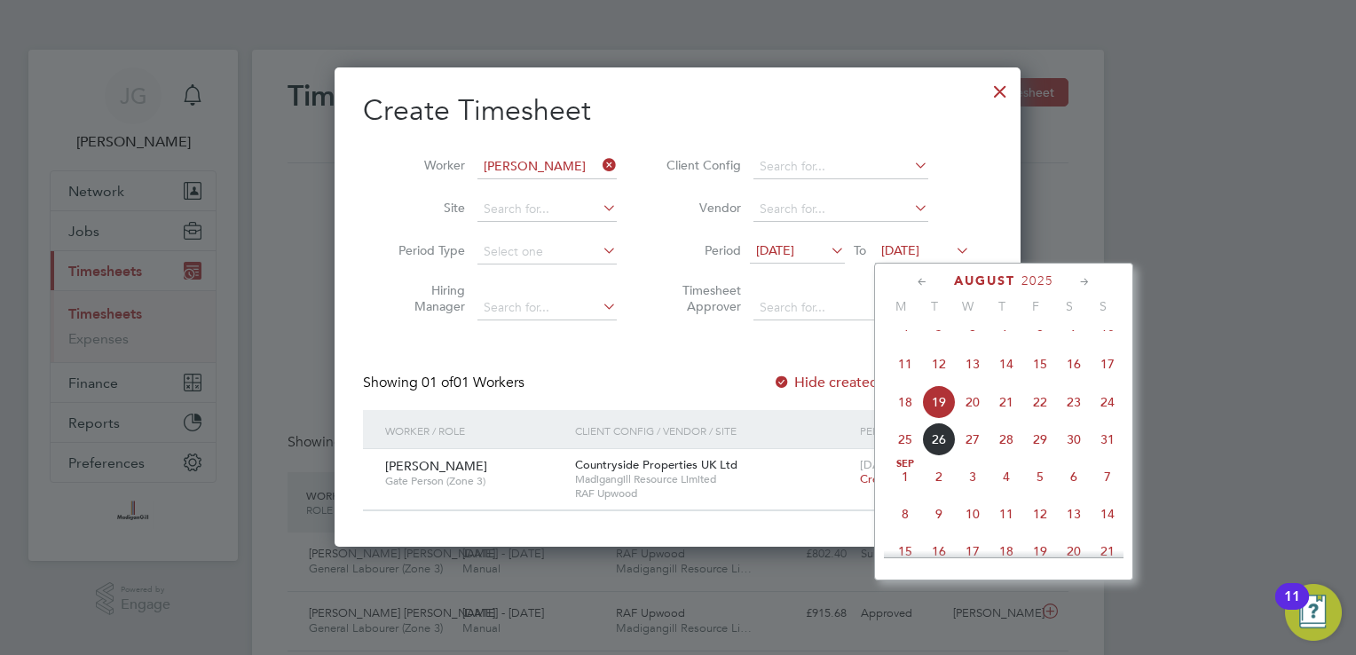
drag, startPoint x: 1095, startPoint y: 433, endPoint x: 1099, endPoint y: 422, distance: 12.1
click at [1097, 419] on span "24" at bounding box center [1108, 402] width 34 height 34
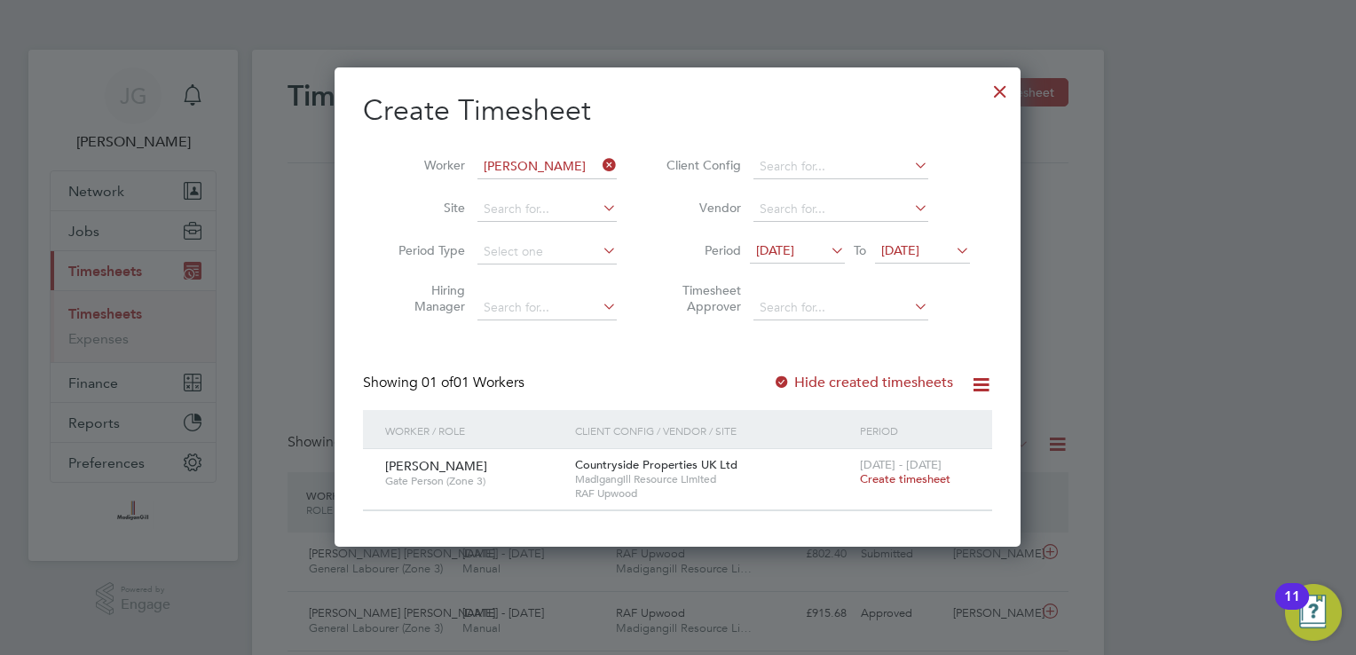
click at [1003, 83] on div at bounding box center [1000, 87] width 32 height 32
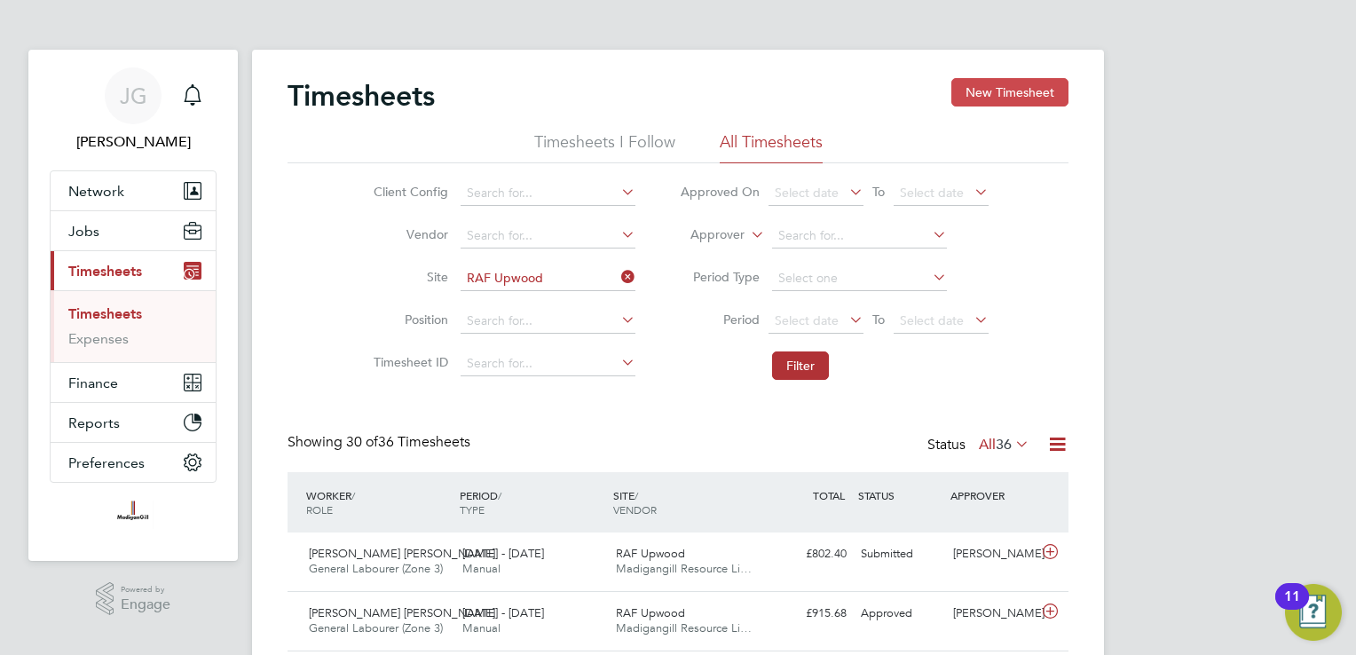
scroll to position [44, 154]
click at [121, 304] on ul "Timesheets Expenses" at bounding box center [133, 326] width 165 height 72
click at [118, 315] on link "Timesheets" at bounding box center [105, 313] width 74 height 17
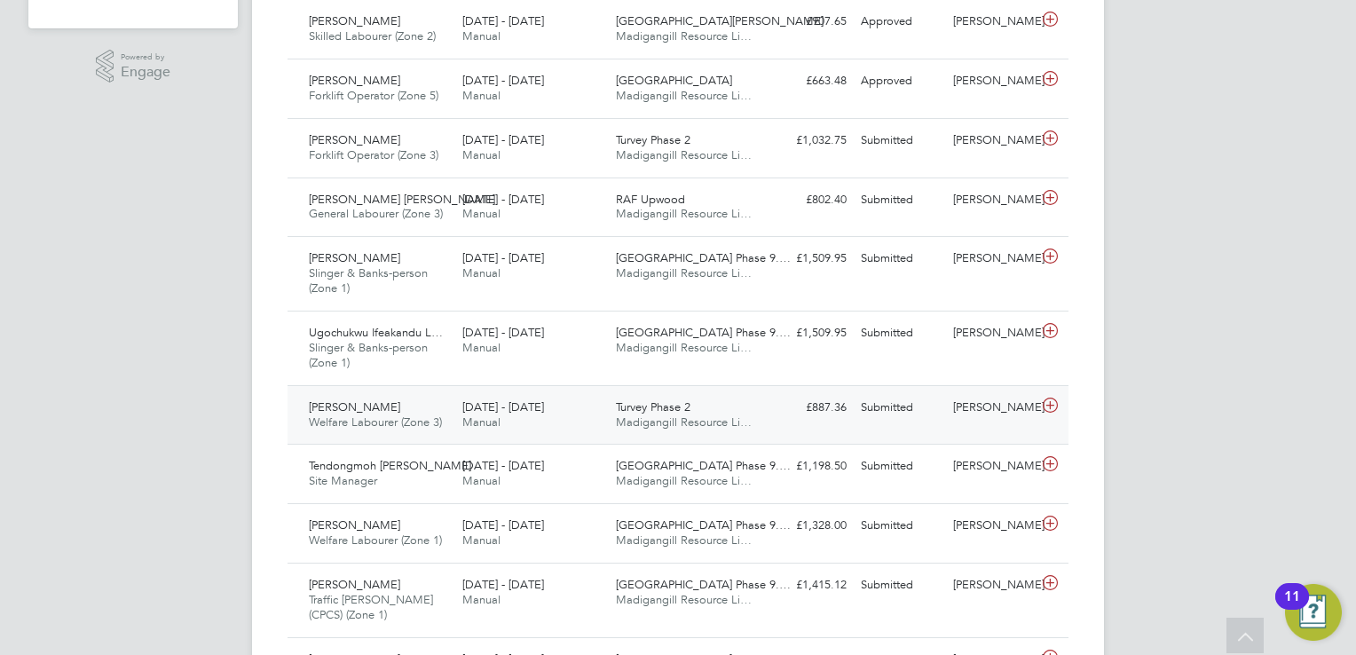
click at [1019, 413] on div "[PERSON_NAME]" at bounding box center [992, 407] width 92 height 29
